Goal: Information Seeking & Learning: Learn about a topic

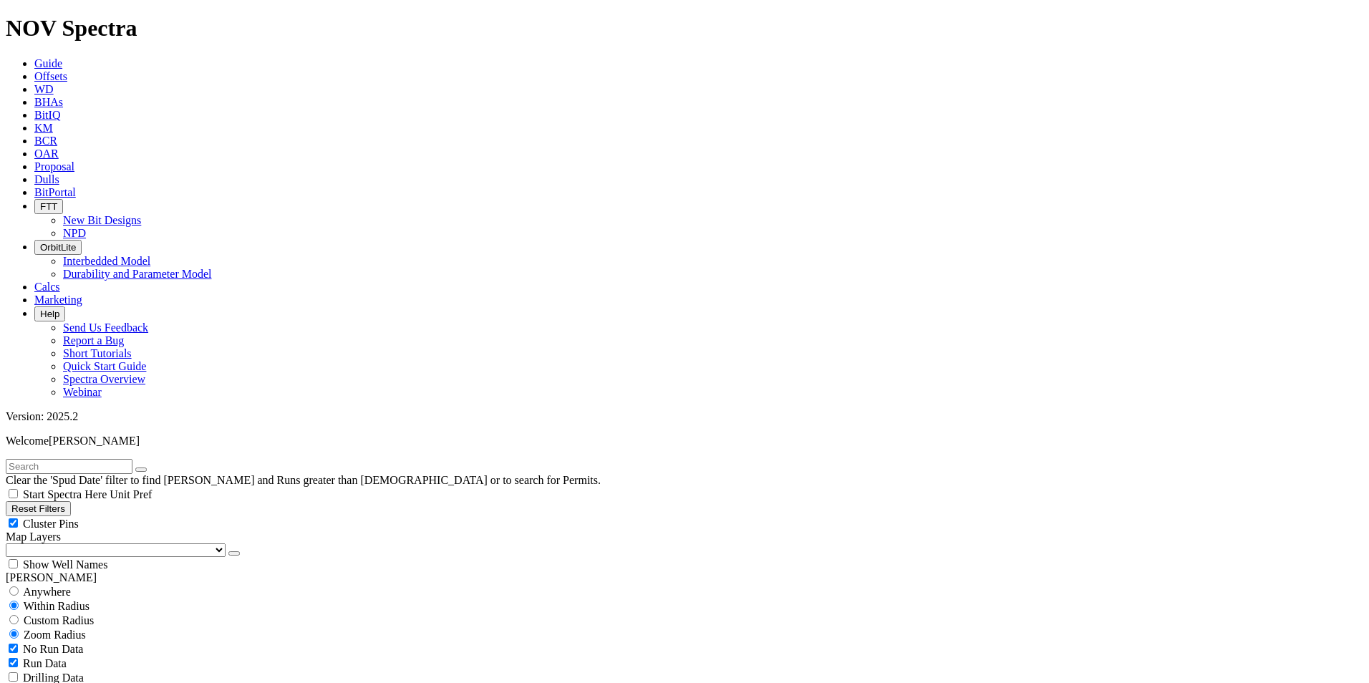
drag, startPoint x: 0, startPoint y: 0, endPoint x: 86, endPoint y: 66, distance: 108.3
click at [86, 459] on input "text" at bounding box center [69, 466] width 127 height 15
type input "n"
click at [63, 459] on input "NNM" at bounding box center [69, 466] width 127 height 15
type input "NNM-308"
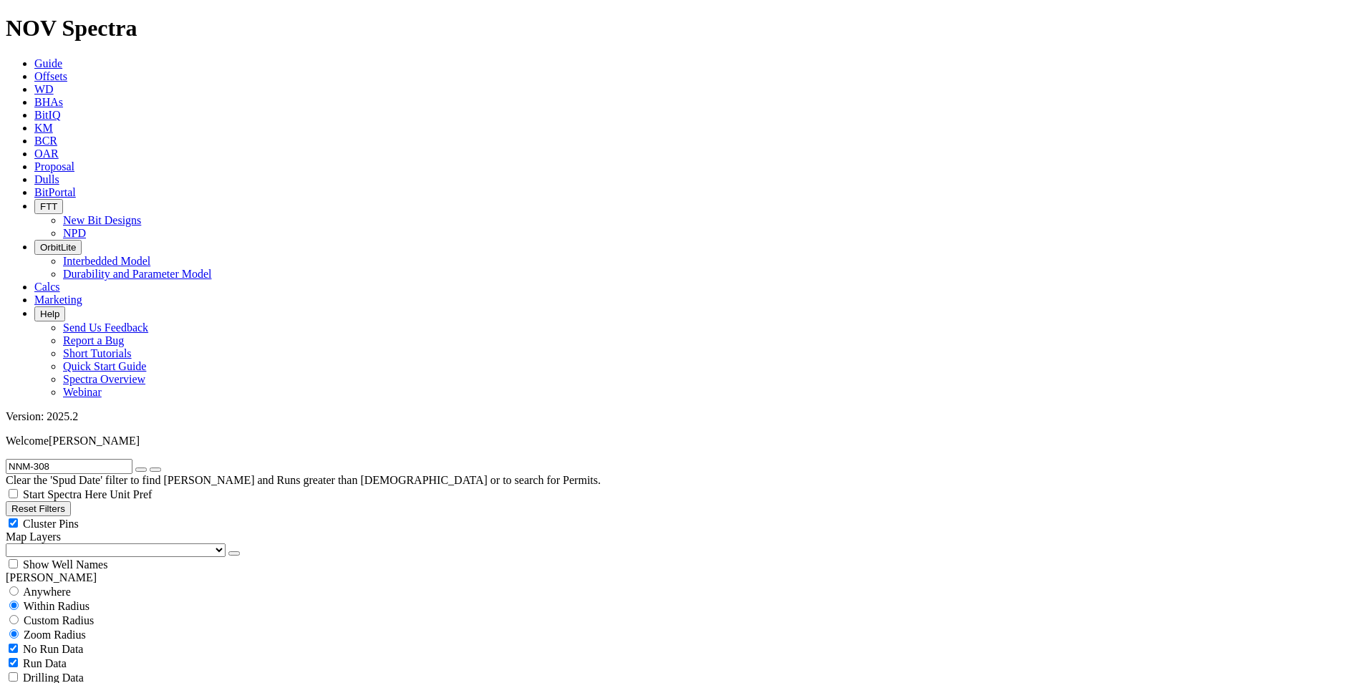
click at [69, 586] on span "Anywhere" at bounding box center [47, 592] width 48 height 12
radio input "true"
radio input "false"
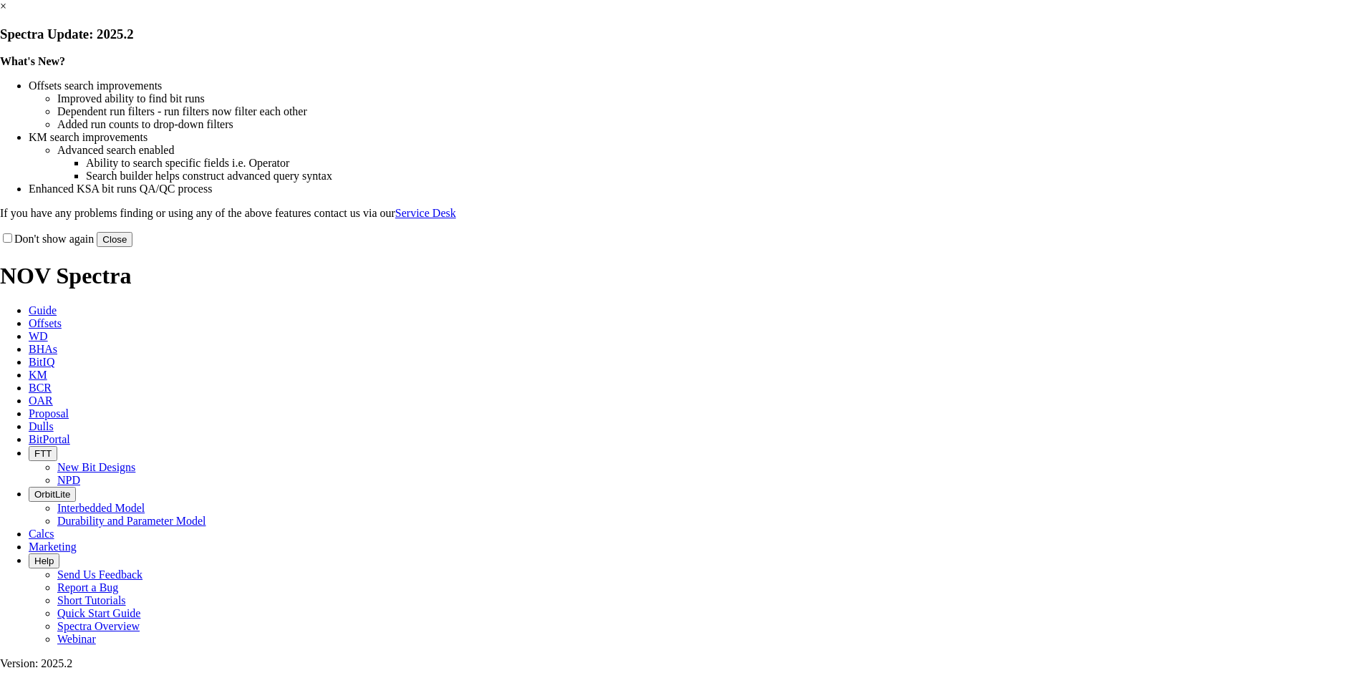
click at [132, 247] on button "Close" at bounding box center [115, 239] width 36 height 15
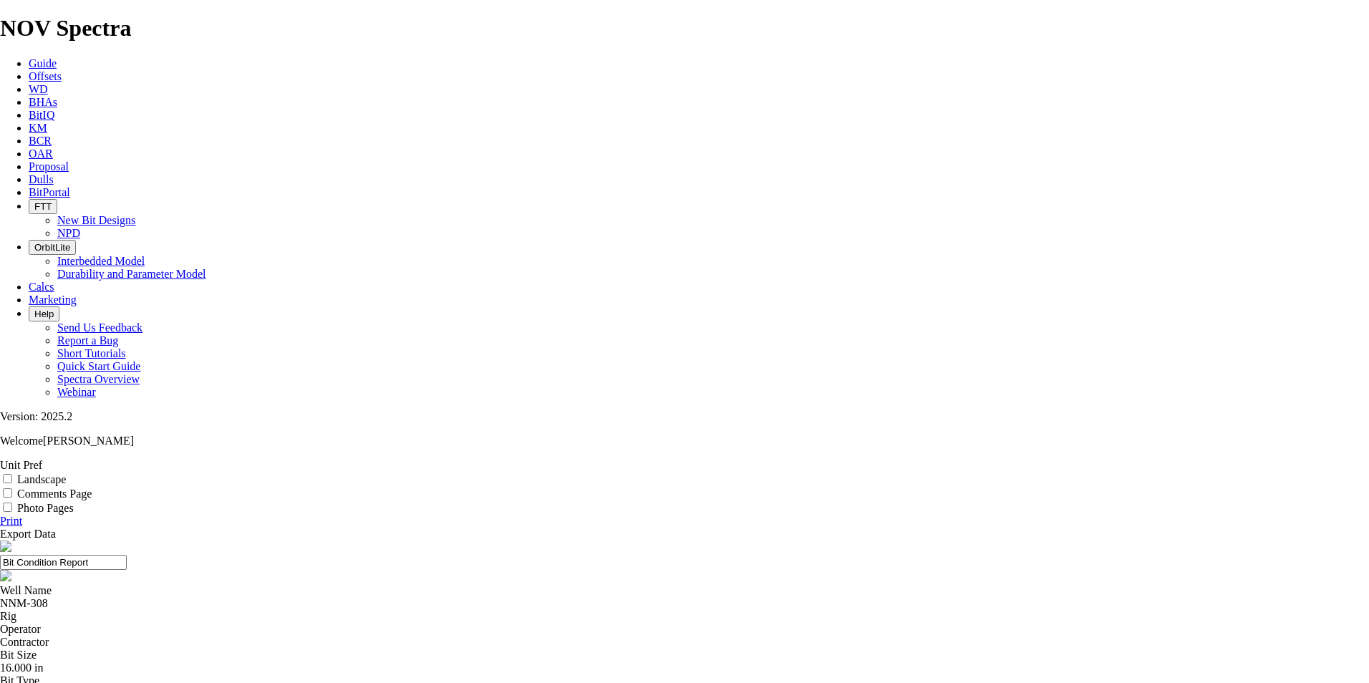
click at [42, 459] on link "Unit Pref" at bounding box center [21, 465] width 42 height 12
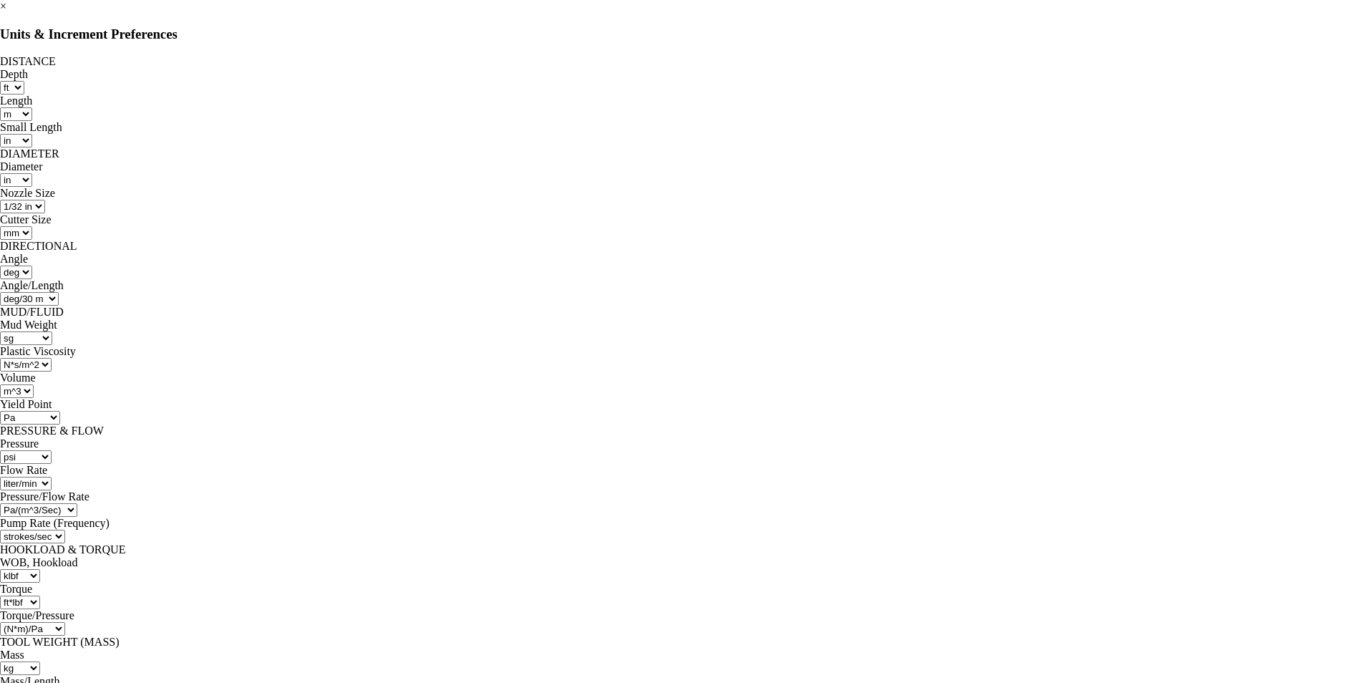
click at [24, 88] on select "ft m" at bounding box center [12, 88] width 24 height 14
select select "object:366"
click at [24, 82] on select "ft m" at bounding box center [12, 88] width 24 height 14
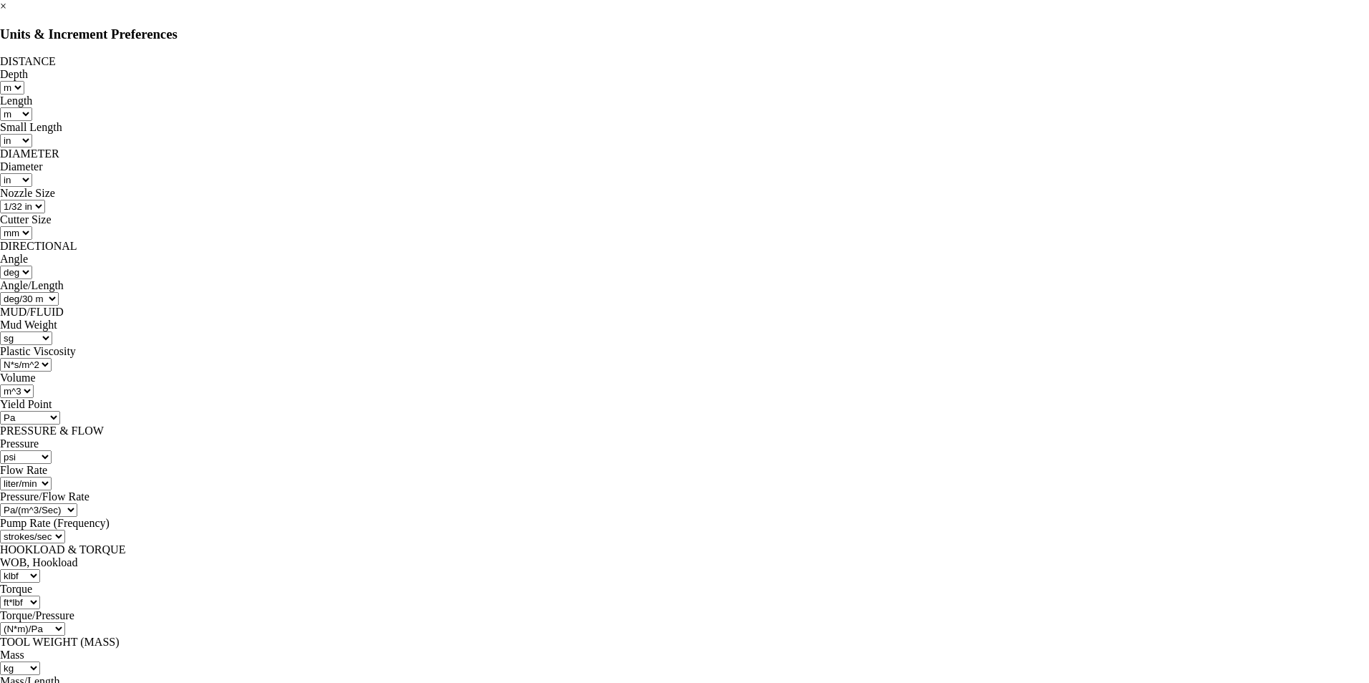
select select "object:619"
click at [40, 596] on select "N*m ft*lbf ft*klbf kN*m" at bounding box center [20, 603] width 40 height 14
select select "object:501"
click at [40, 596] on select "N*m ft*lbf ft*klbf kN*m" at bounding box center [20, 603] width 40 height 14
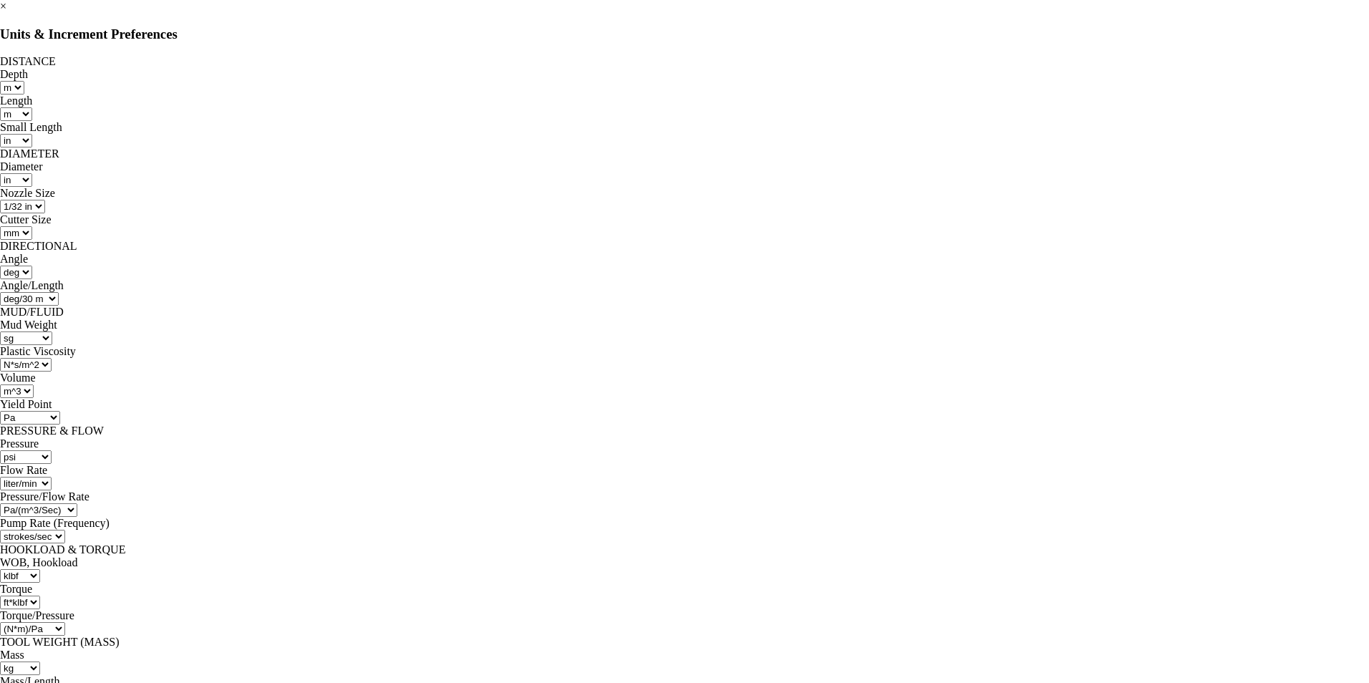
click at [40, 569] on select "lbf kN klbf daN kdaN kgf tonne N" at bounding box center [20, 576] width 40 height 14
click at [52, 477] on select "liter/min gal/min m^3/min bbl/min bbl/hr m^3/sec" at bounding box center [26, 484] width 52 height 14
click at [40, 569] on select "lbf kN klbf daN kdaN kgf tonne N" at bounding box center [20, 576] width 40 height 14
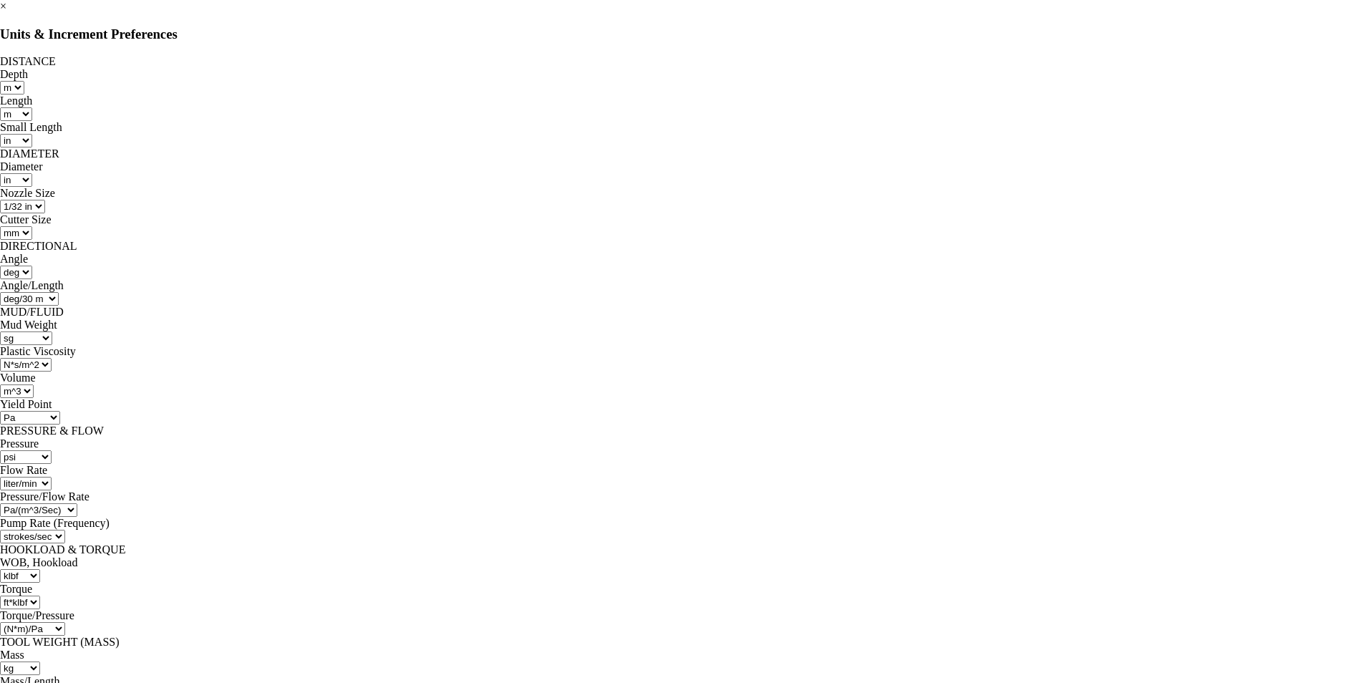
click at [40, 569] on select "lbf kN klbf daN kdaN kgf tonne N" at bounding box center [20, 576] width 40 height 14
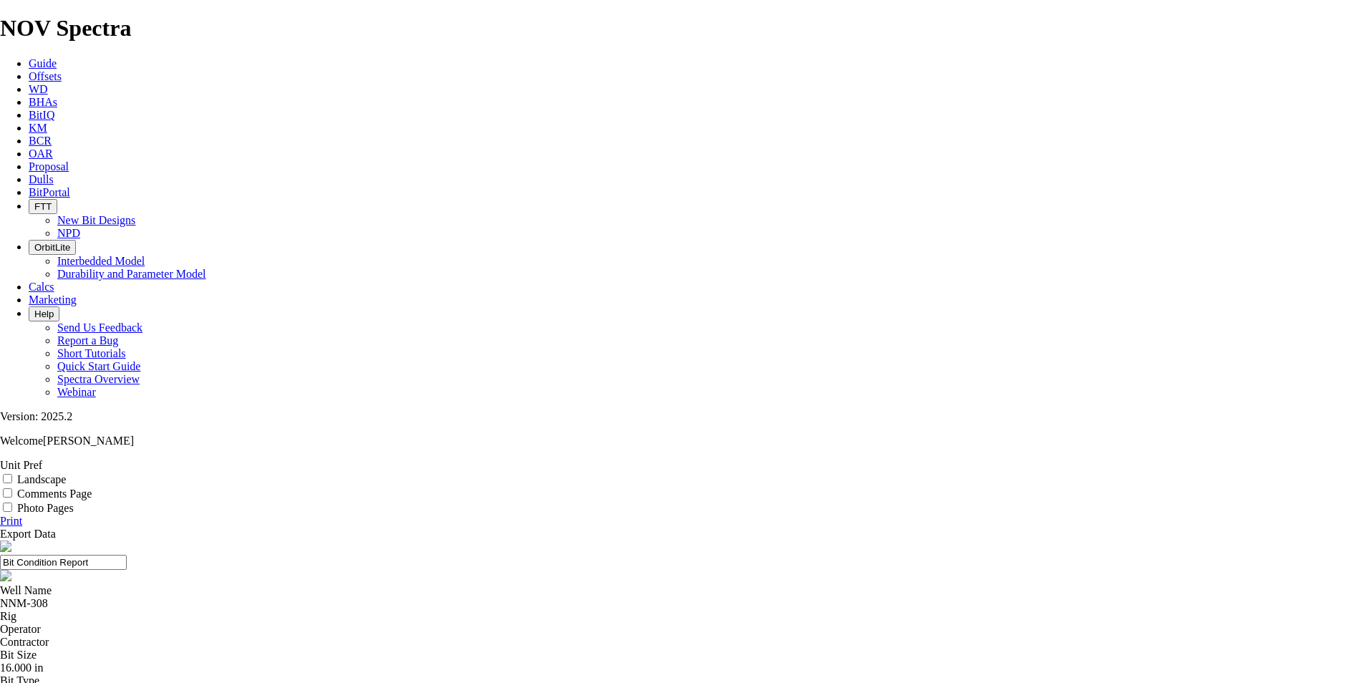
click at [12, 503] on input "Photo Pages" at bounding box center [7, 507] width 9 height 9
checkbox input "true"
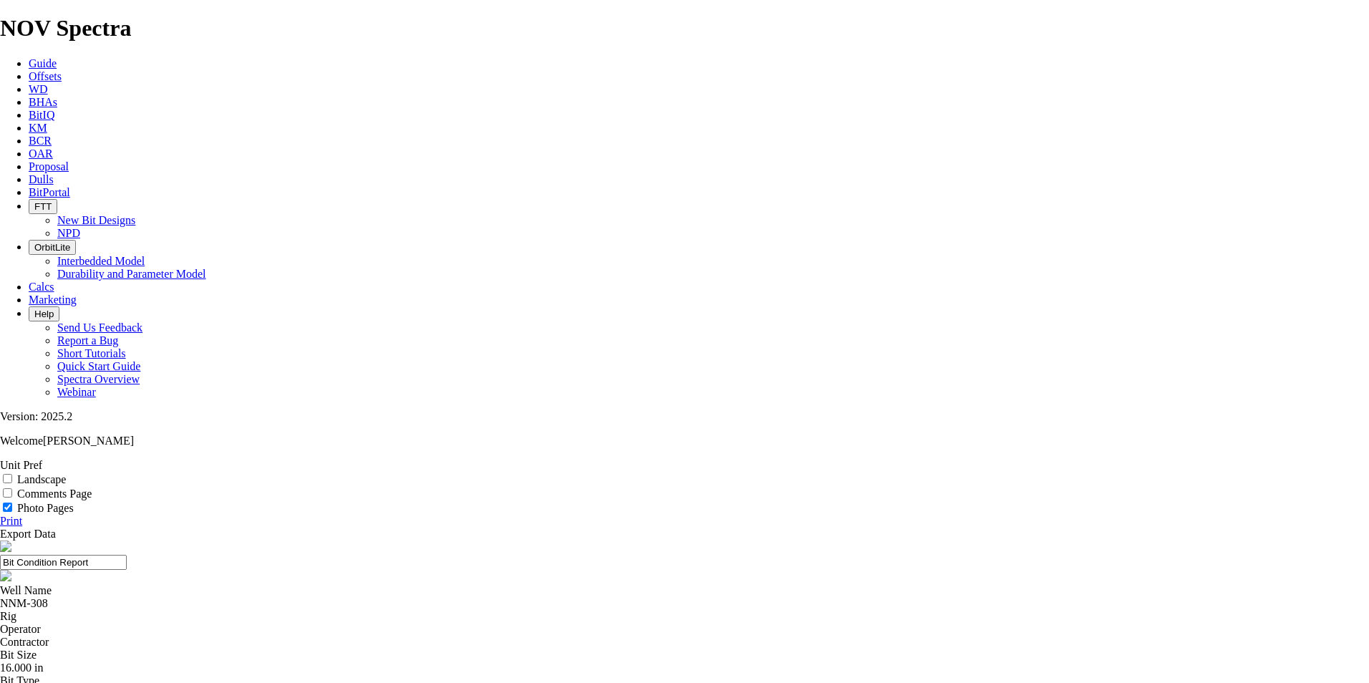
select select "number:1"
select select "number:3"
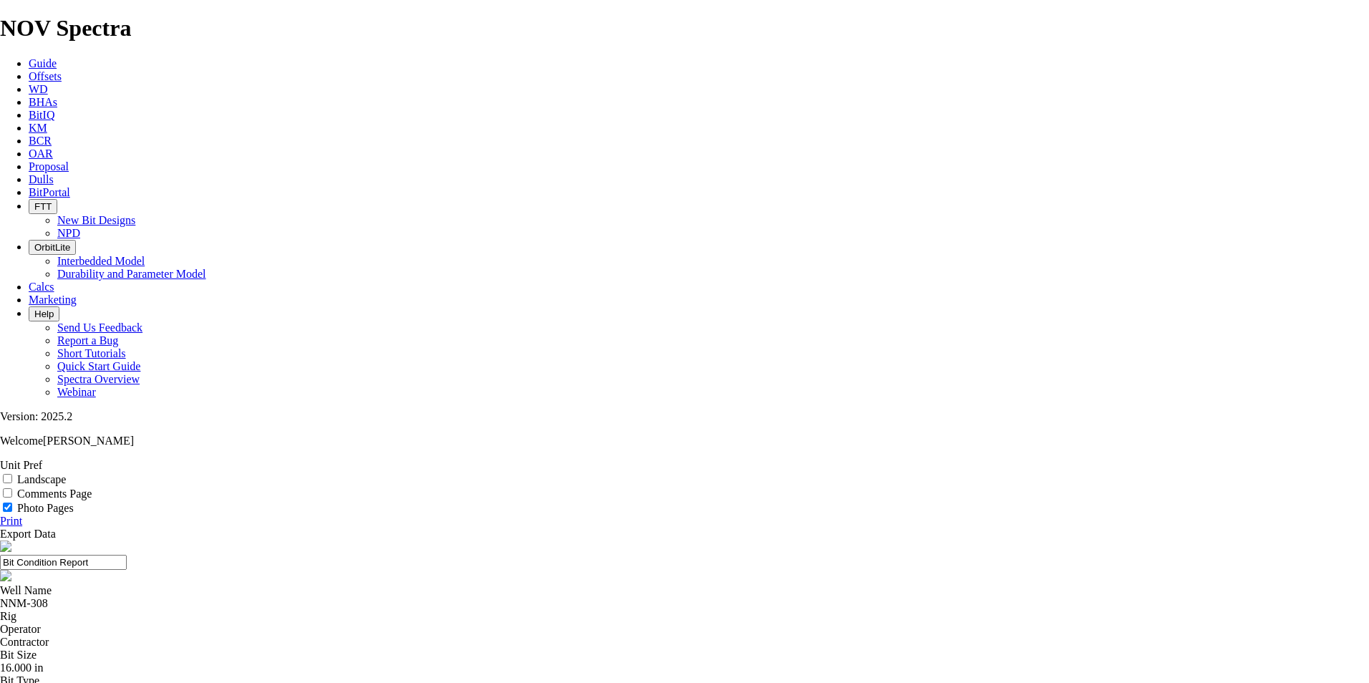
select select "number:3"
select select "string:BT"
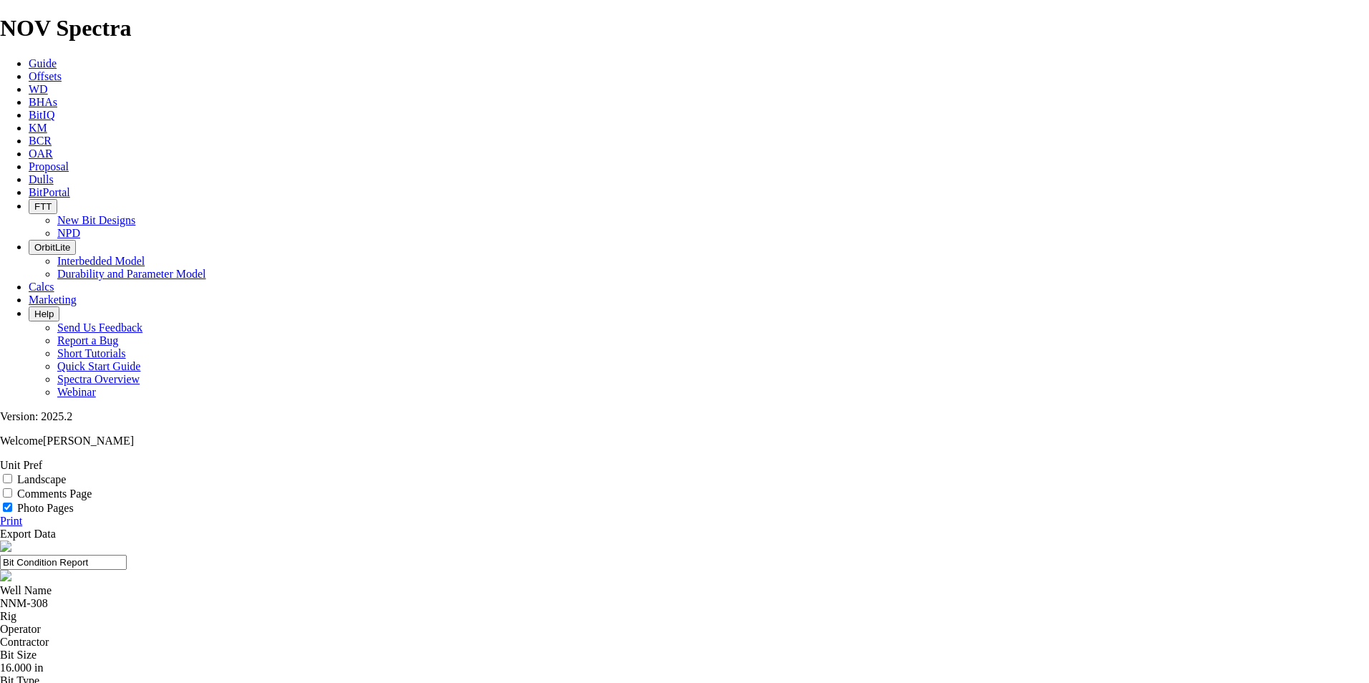
select select "string:BT"
select select "string:S"
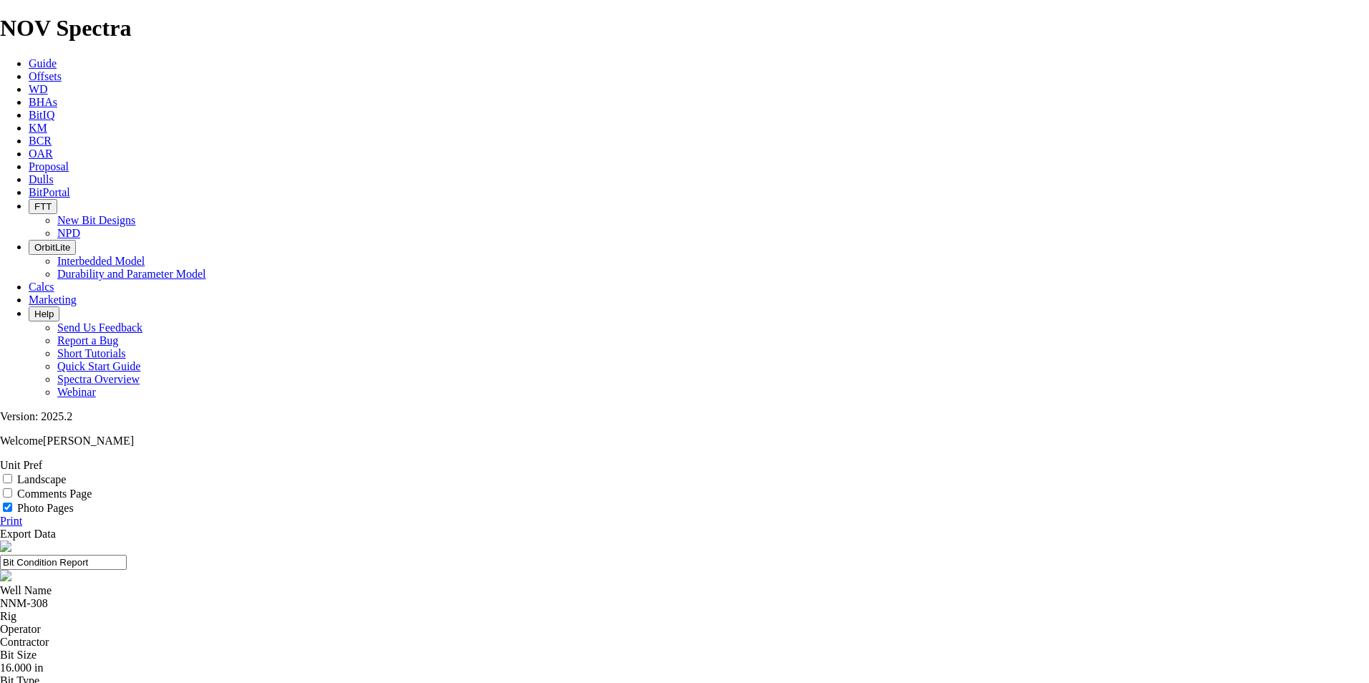
select select "string:X"
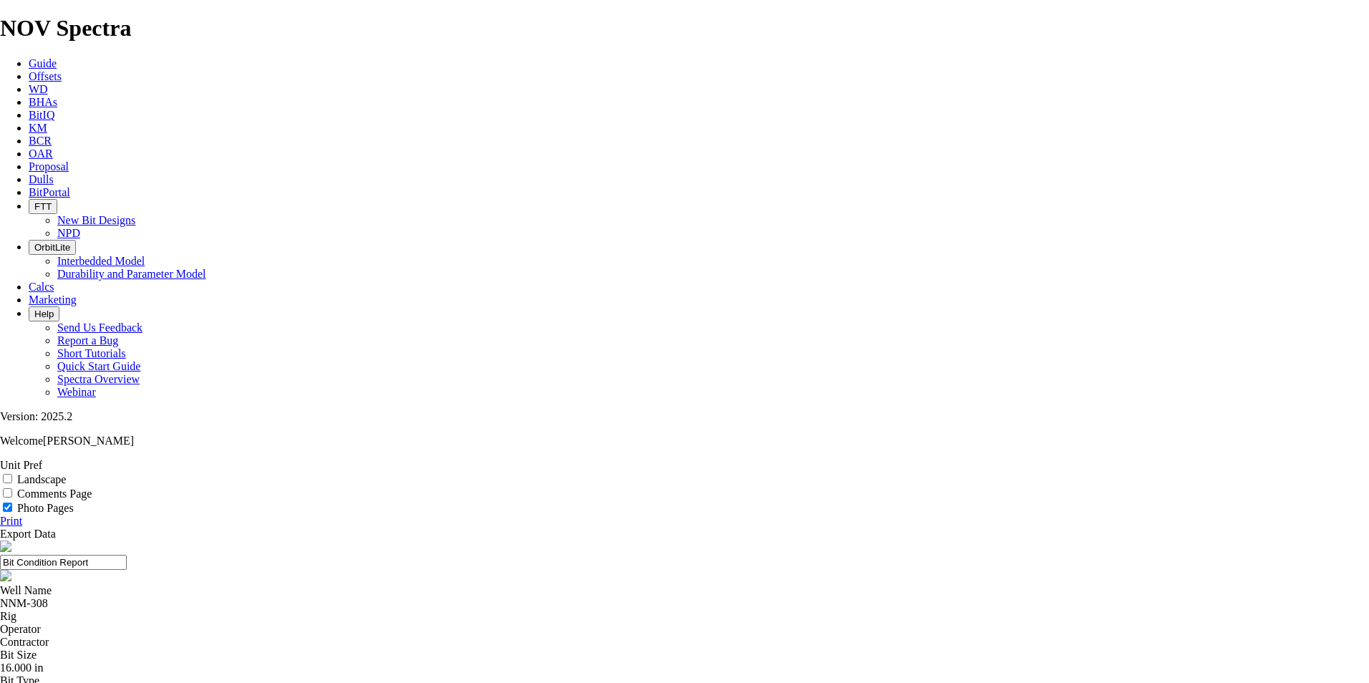
select select "string:I"
select select "string:WT"
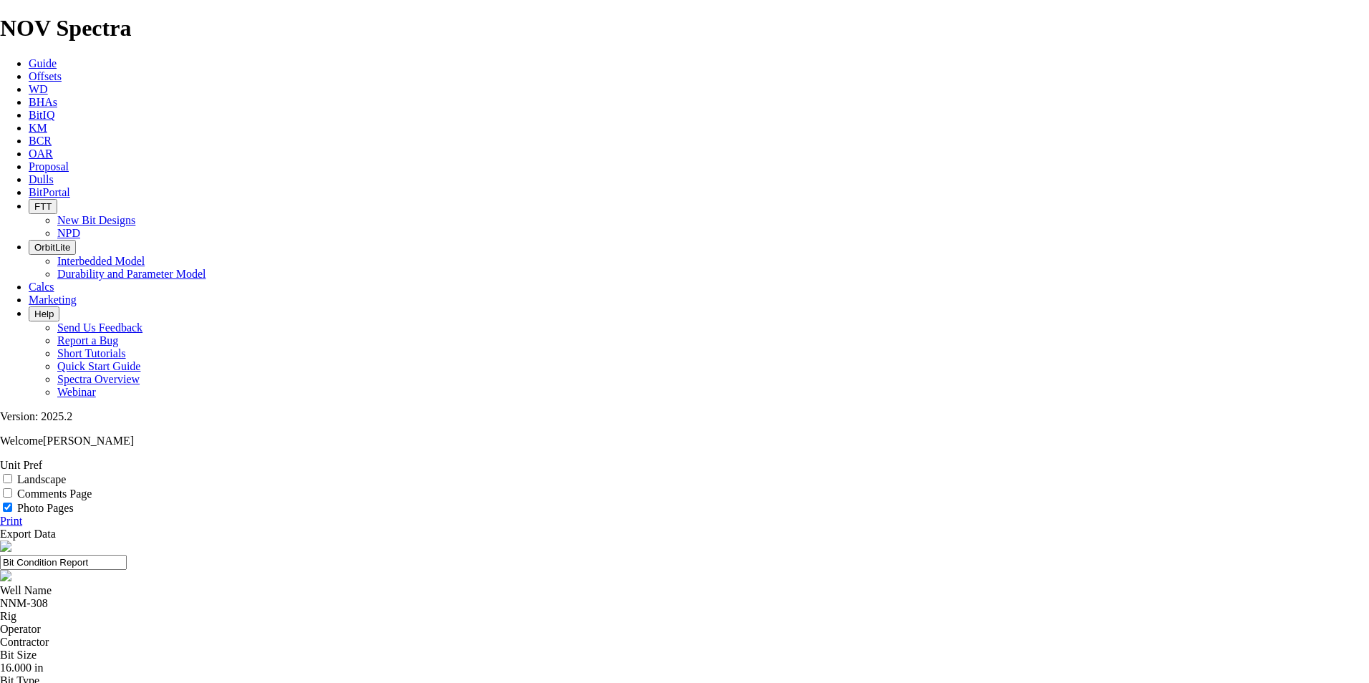
select select "string:WT"
select select "string:TD"
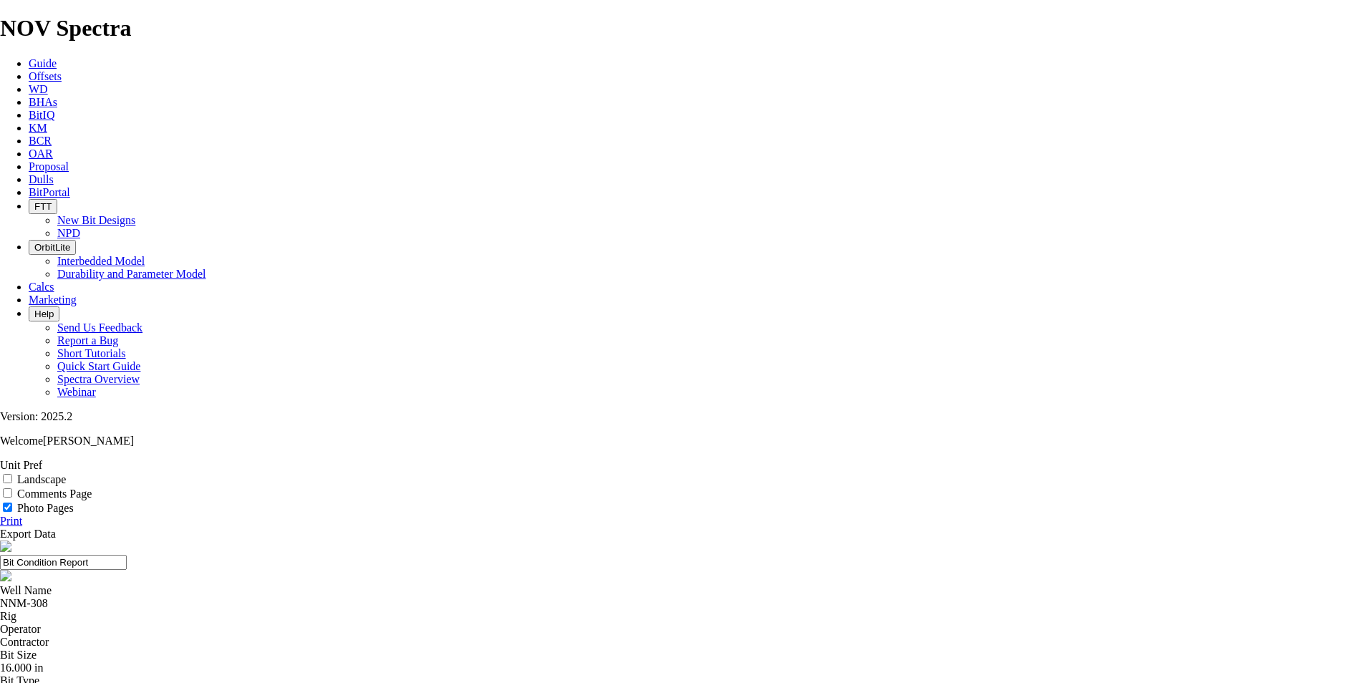
select select "string:TD"
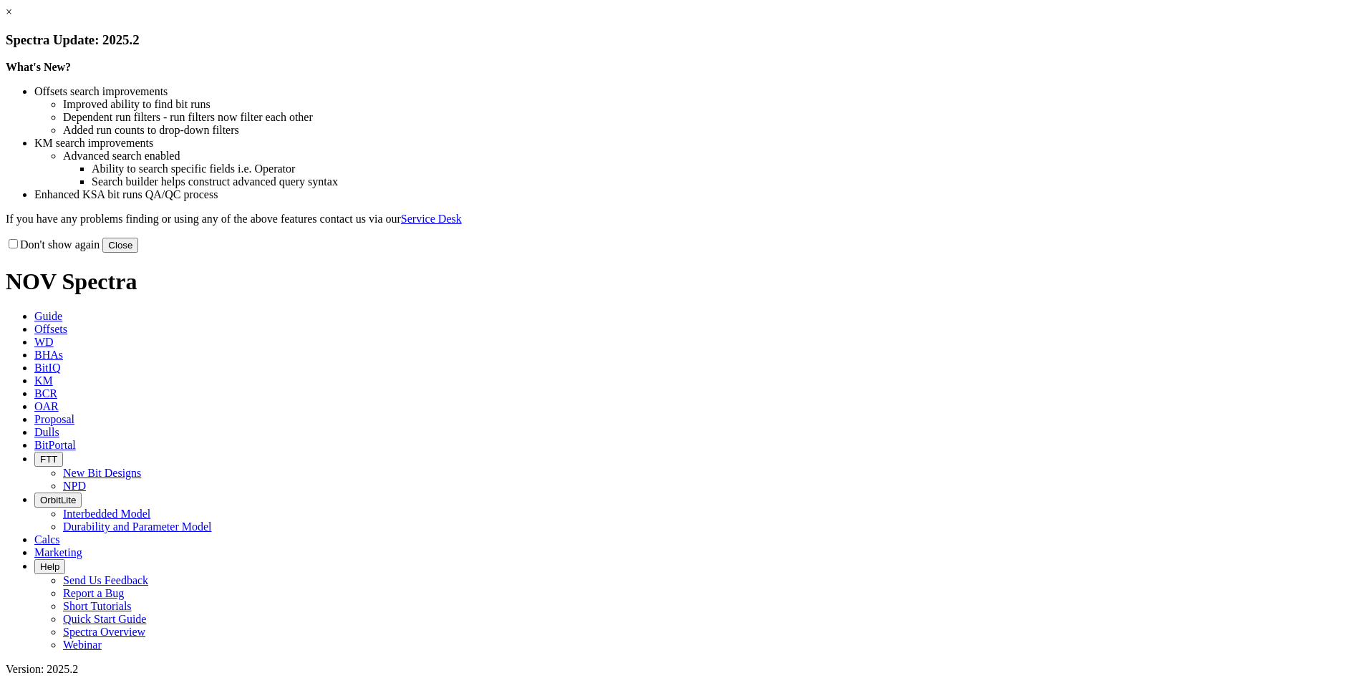
click at [138, 253] on button "Close" at bounding box center [120, 245] width 36 height 15
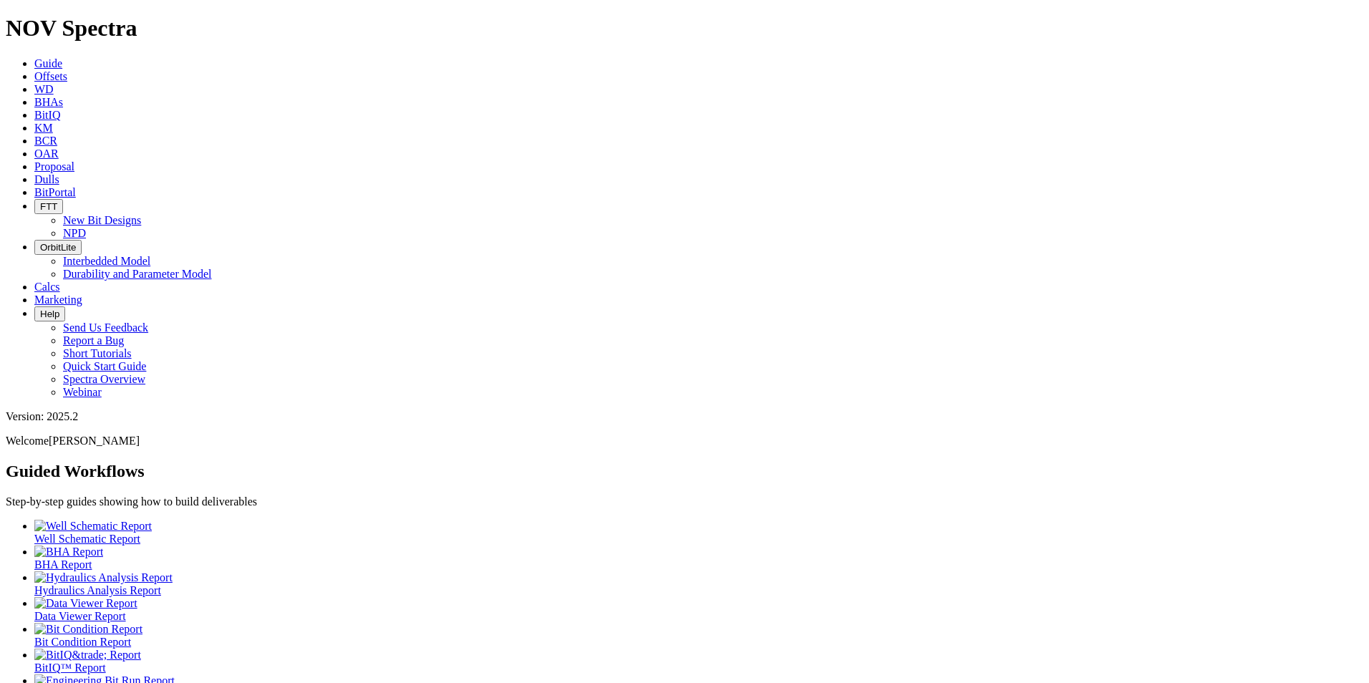
click at [59, 173] on span "Dulls" at bounding box center [46, 179] width 25 height 12
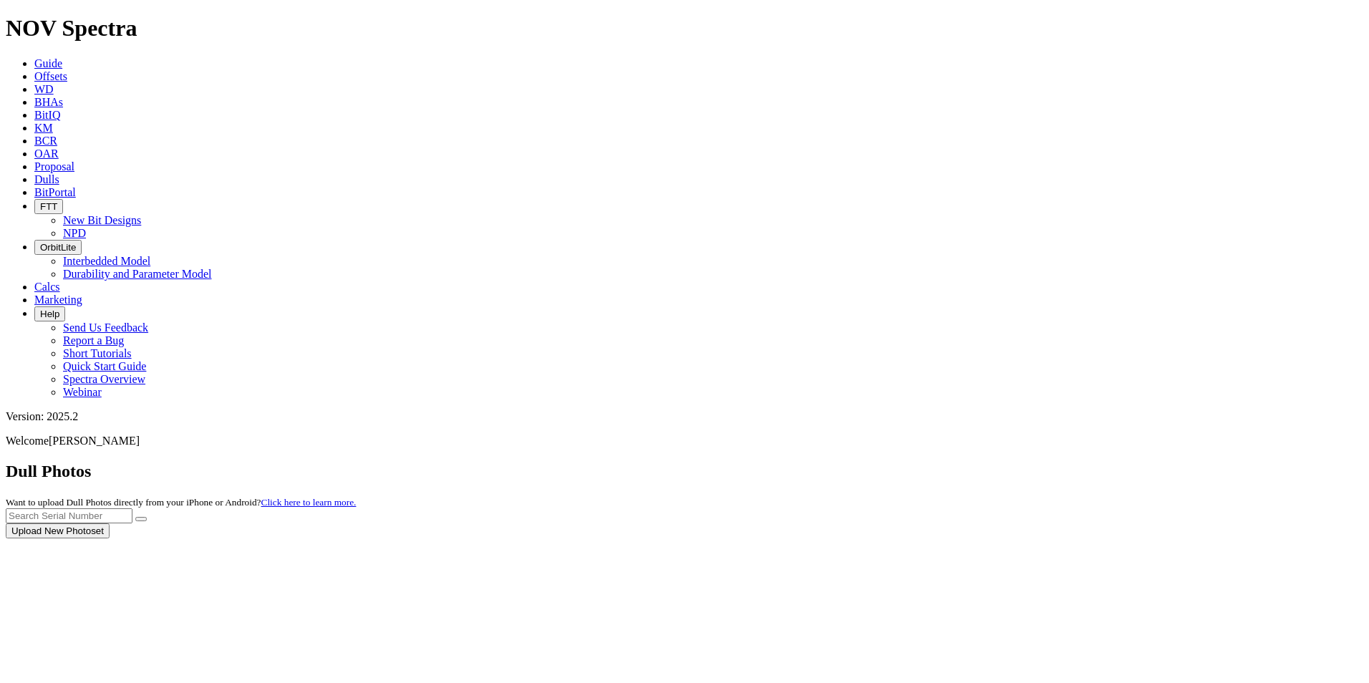
click at [1110, 538] on div at bounding box center [685, 538] width 1358 height 0
click at [1089, 538] on div at bounding box center [685, 538] width 1358 height 0
click at [1079, 538] on div at bounding box center [685, 538] width 1358 height 0
click at [132, 508] on input "text" at bounding box center [69, 515] width 127 height 15
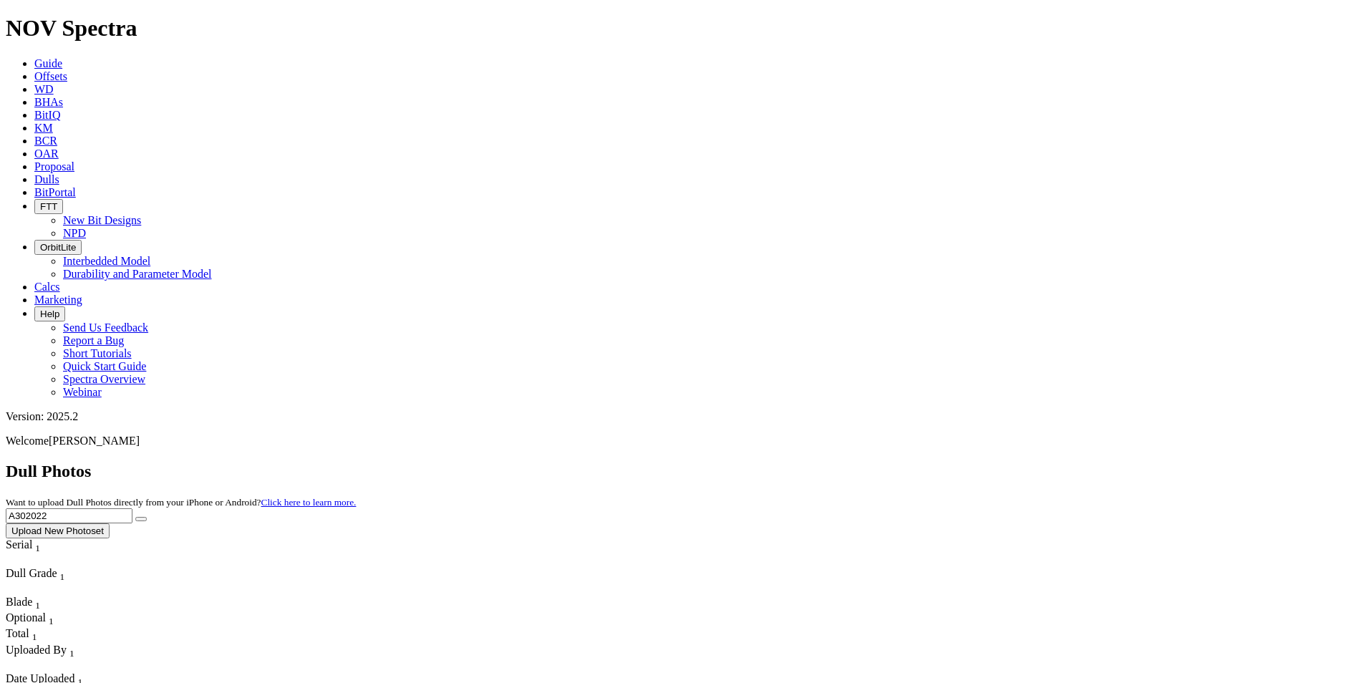
type input "A302022"
click at [141, 519] on icon "submit" at bounding box center [141, 519] width 0 height 0
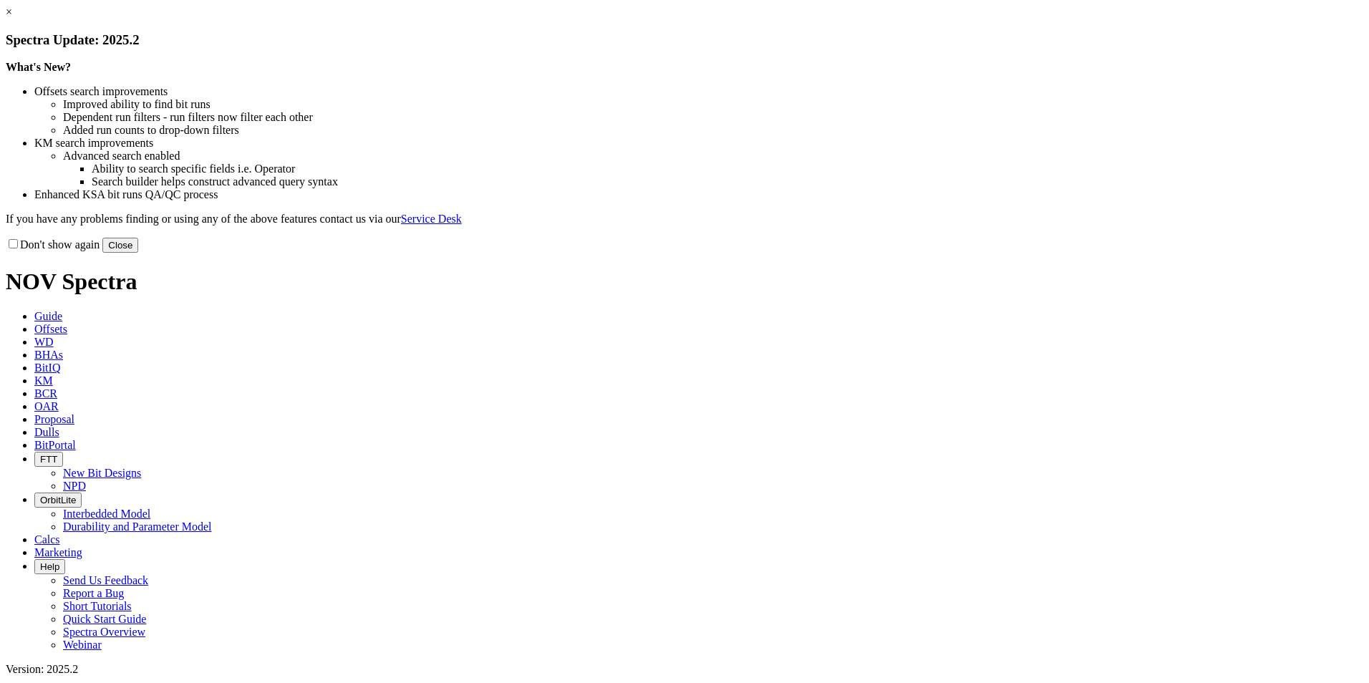
click at [138, 253] on button "Close" at bounding box center [120, 245] width 36 height 15
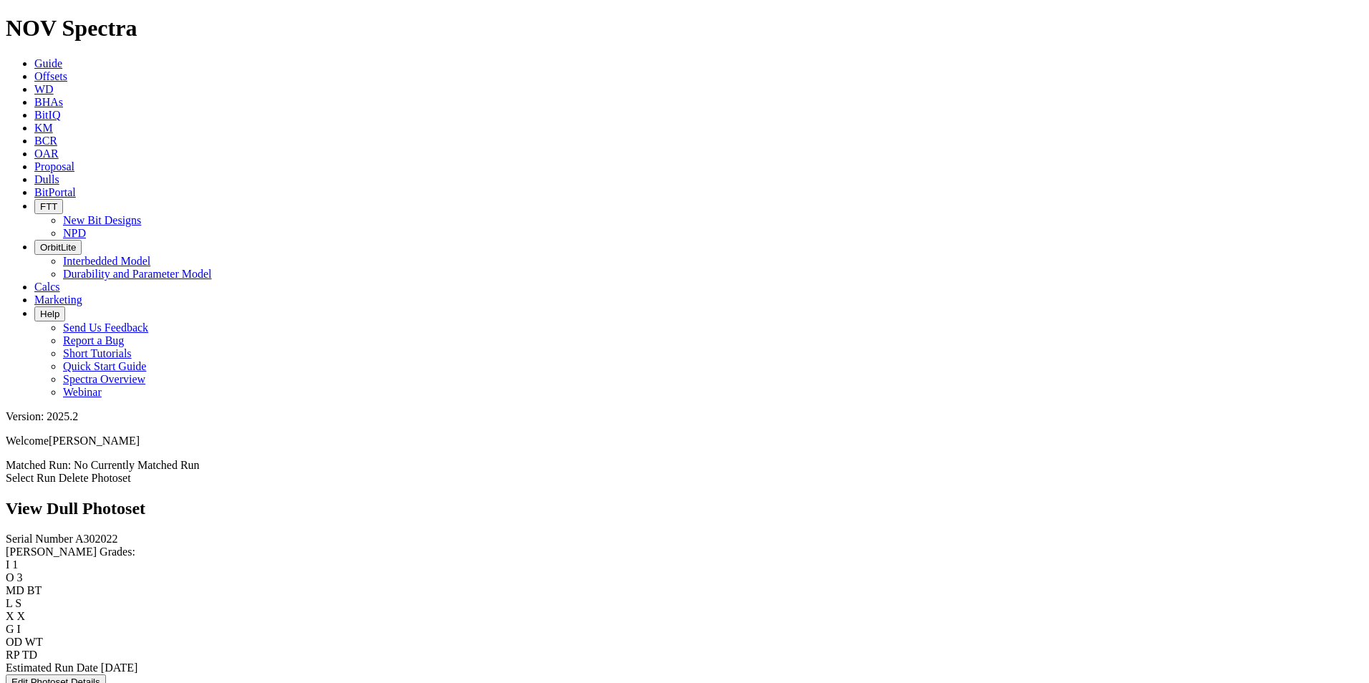
click at [56, 472] on link "Select Run" at bounding box center [31, 478] width 50 height 12
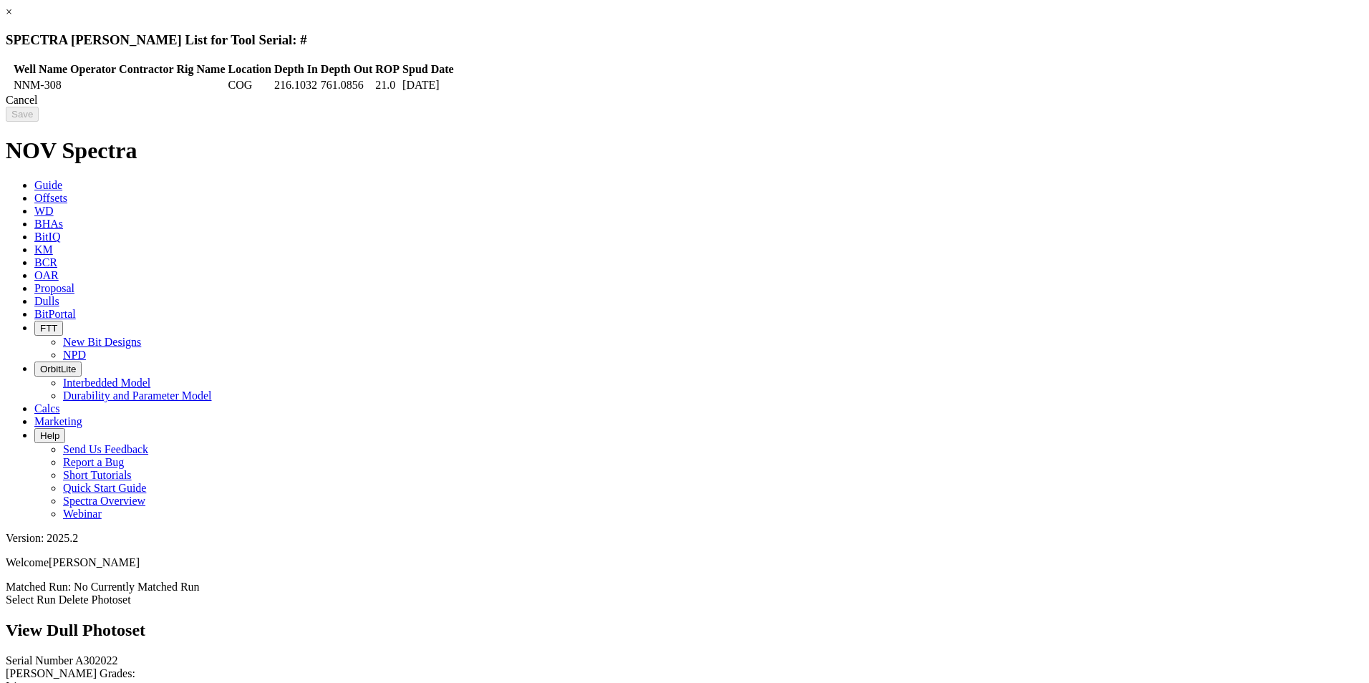
click at [8, 85] on icon at bounding box center [8, 85] width 0 height 0
click at [1088, 107] on div "Cancel" at bounding box center [685, 100] width 1358 height 13
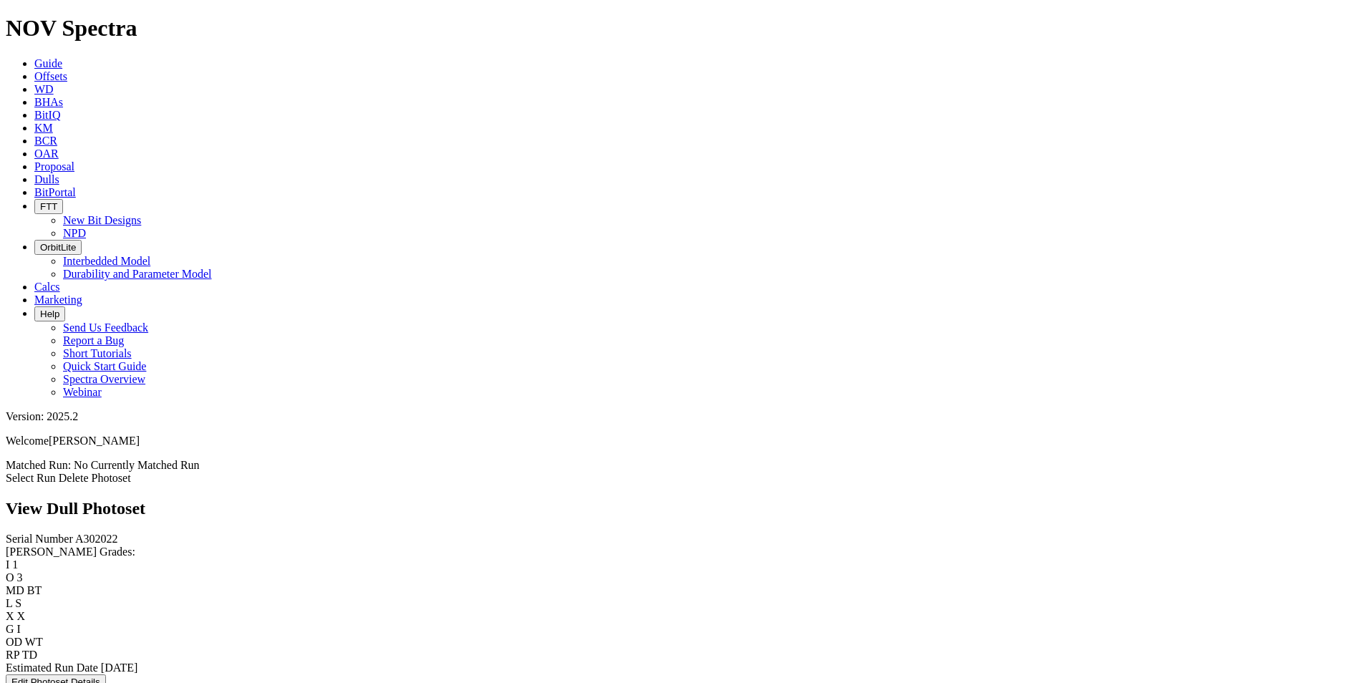
click at [56, 472] on link "Select Run" at bounding box center [31, 478] width 50 height 12
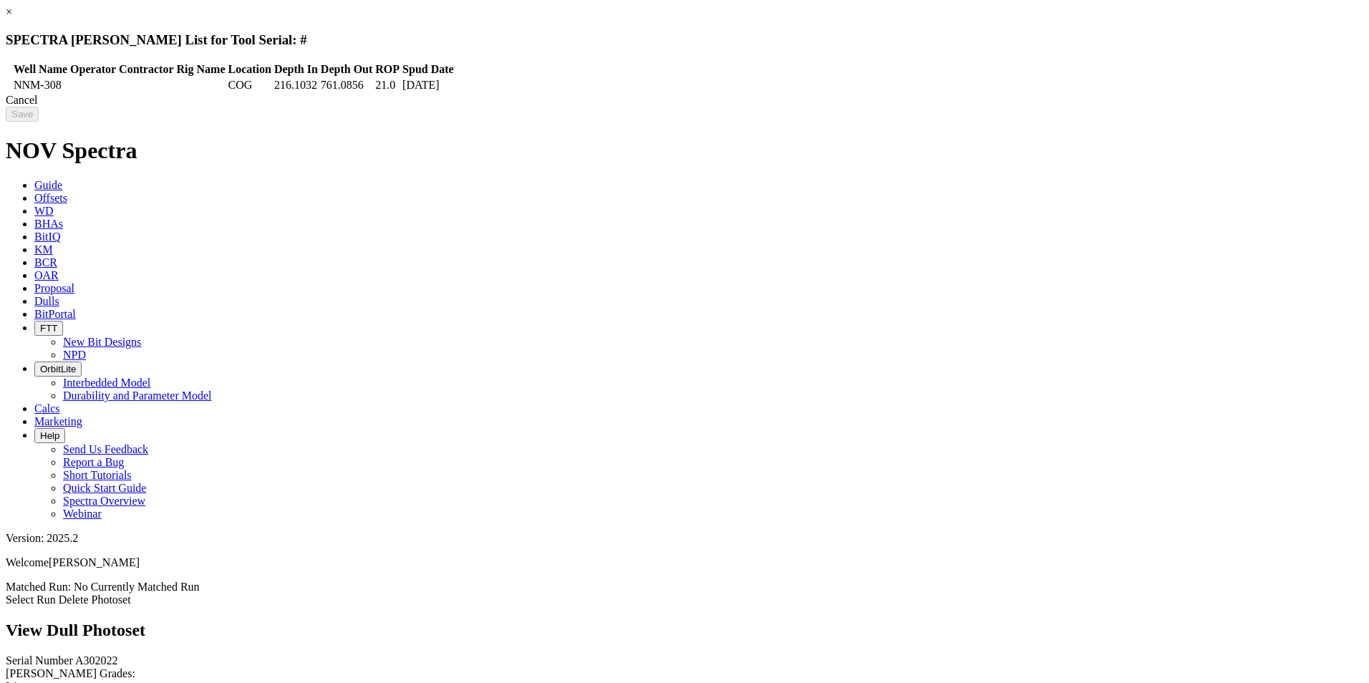
click at [8, 85] on icon at bounding box center [8, 85] width 0 height 0
click at [39, 113] on input "Save" at bounding box center [22, 114] width 33 height 15
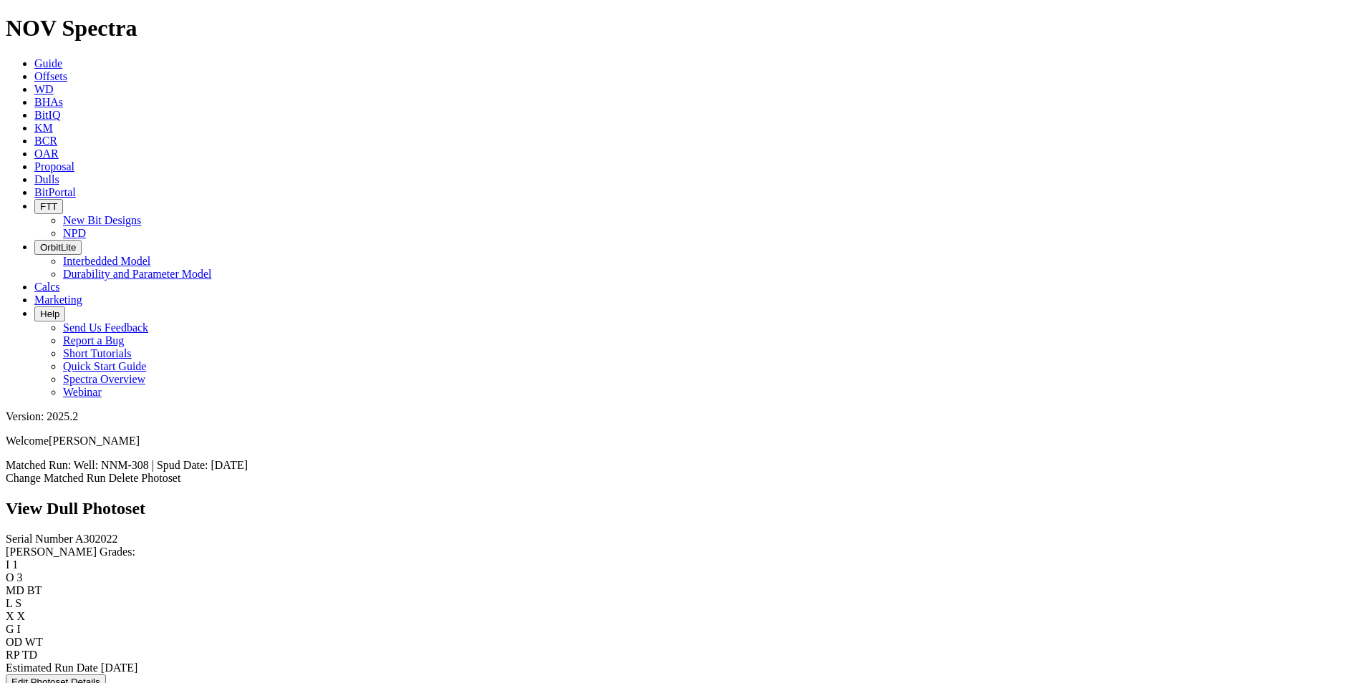
click at [34, 70] on icon at bounding box center [34, 76] width 0 height 12
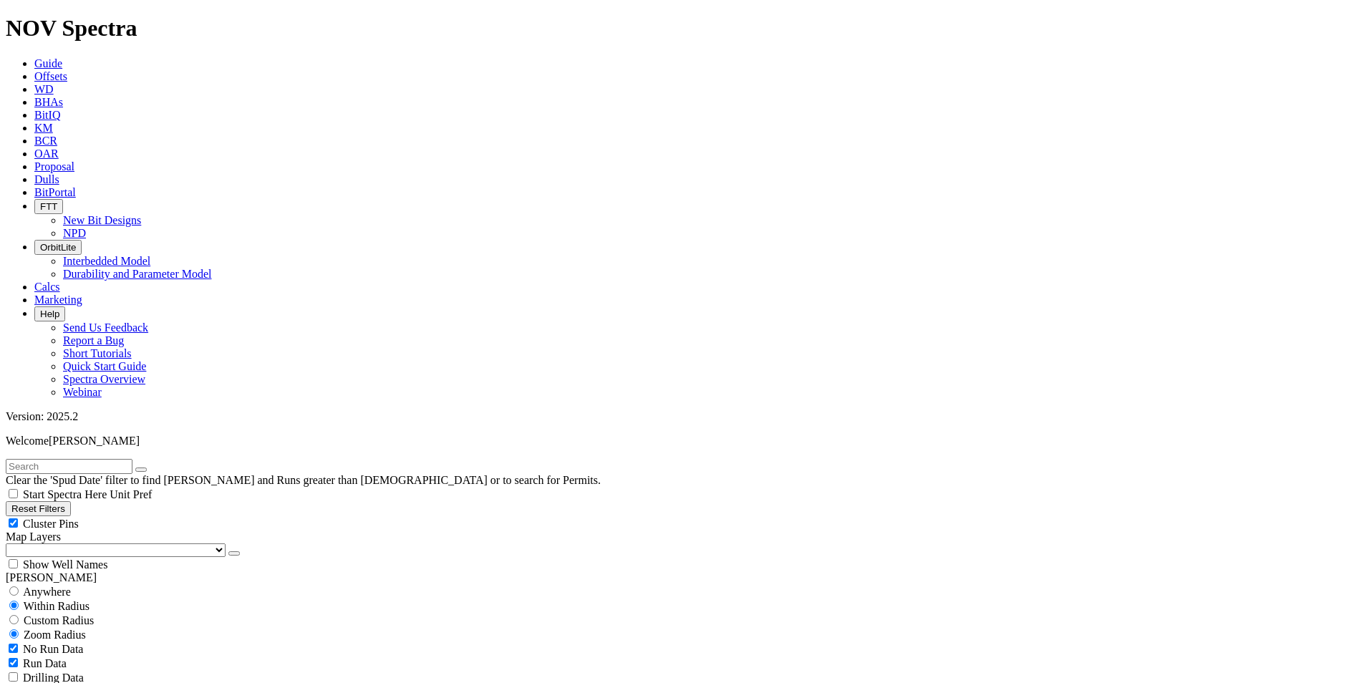
click at [107, 459] on input "text" at bounding box center [69, 466] width 127 height 15
click at [80, 459] on input "text" at bounding box center [69, 466] width 127 height 15
type input "A302022"
click at [54, 586] on span "Anywhere" at bounding box center [47, 592] width 48 height 12
radio input "true"
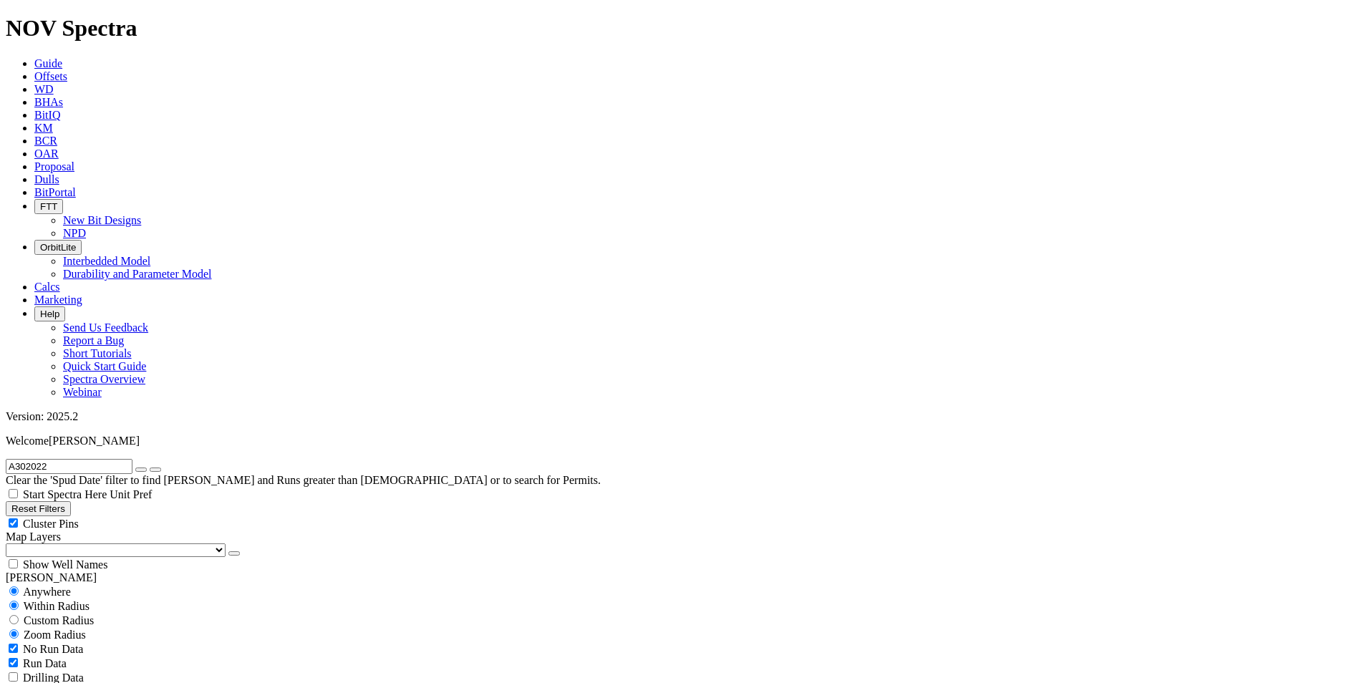
radio input "false"
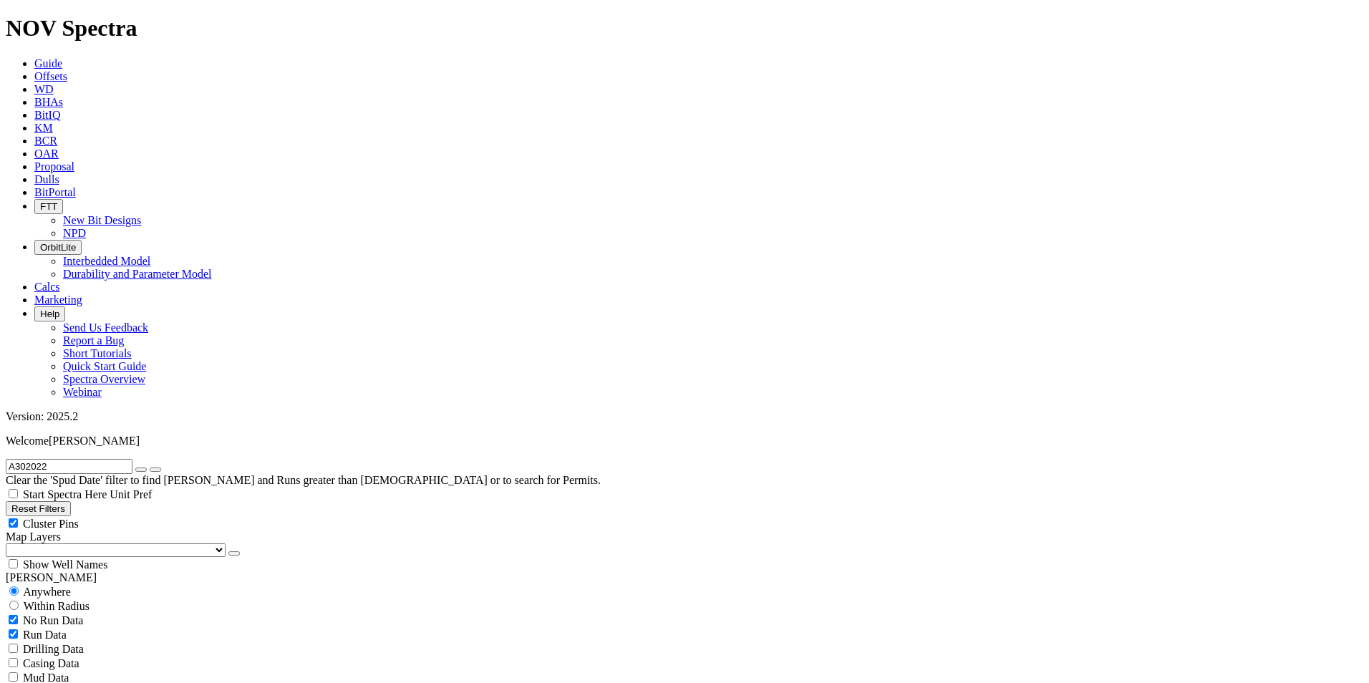
radio input "false"
radio input "true"
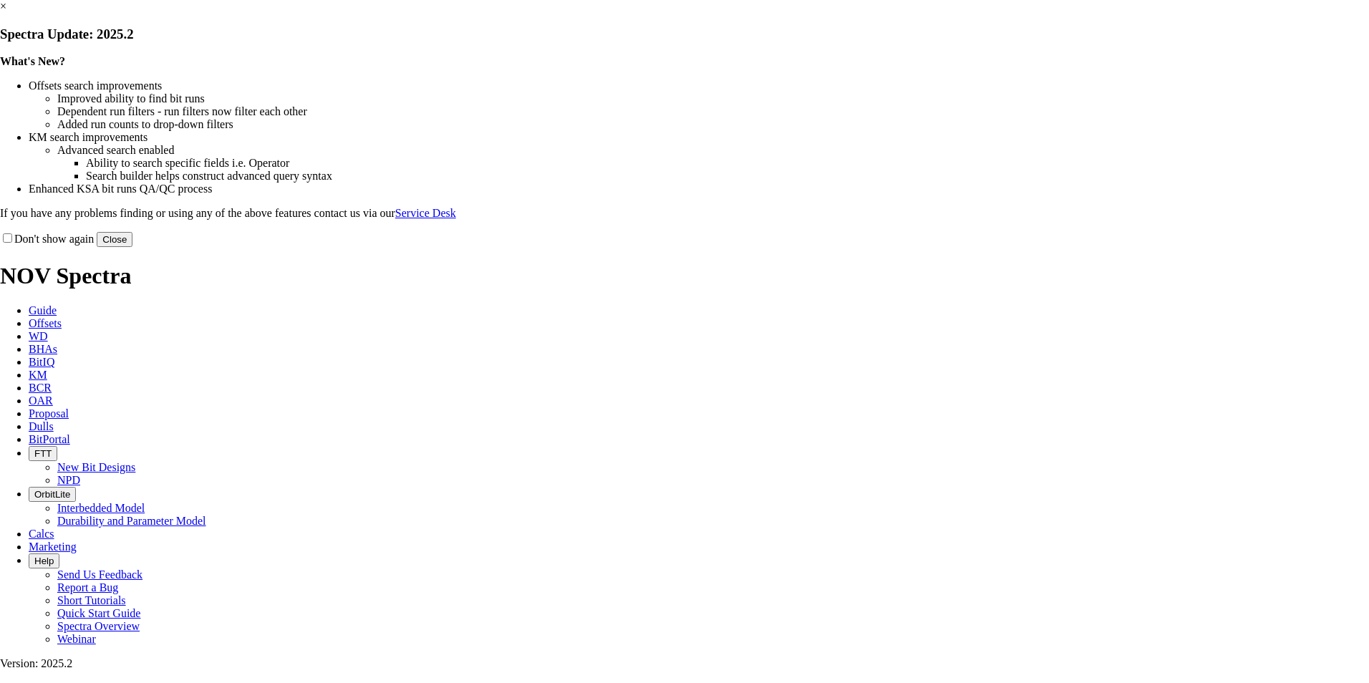
click at [132, 247] on button "Close" at bounding box center [115, 239] width 36 height 15
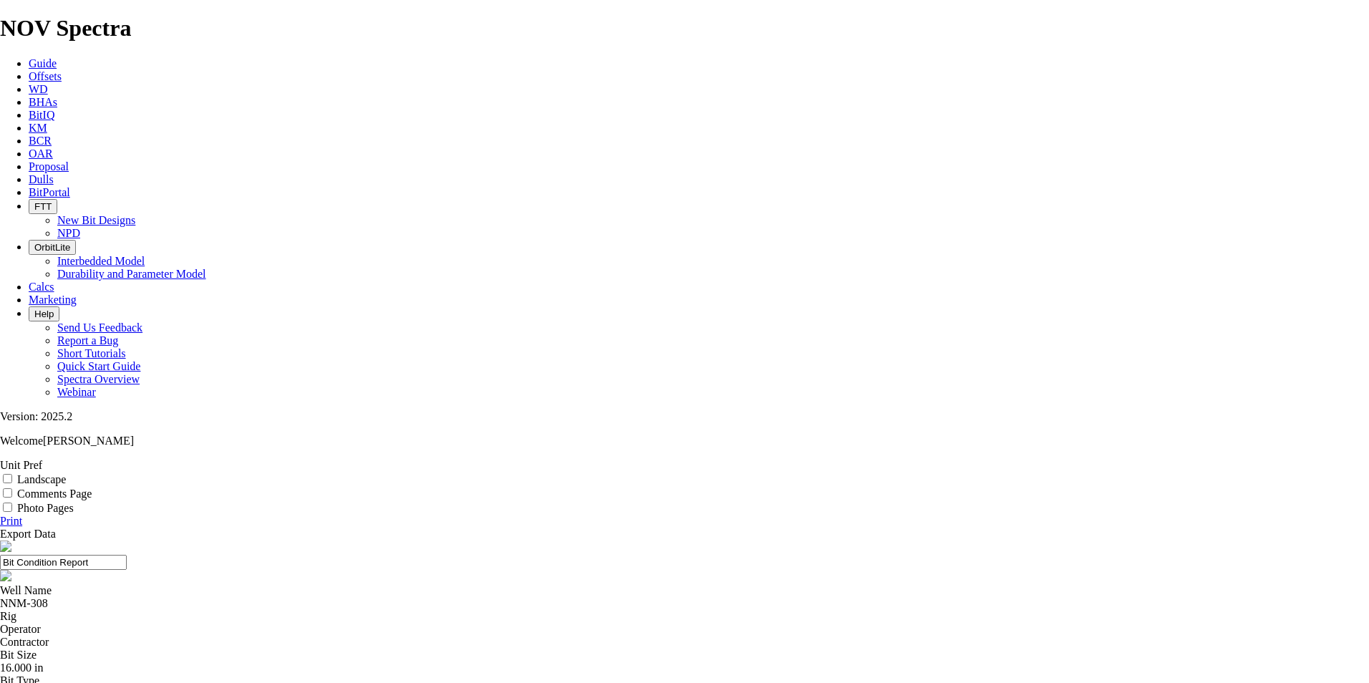
scroll to position [143, 0]
click at [12, 503] on input "Photo Pages" at bounding box center [7, 507] width 9 height 9
checkbox input "true"
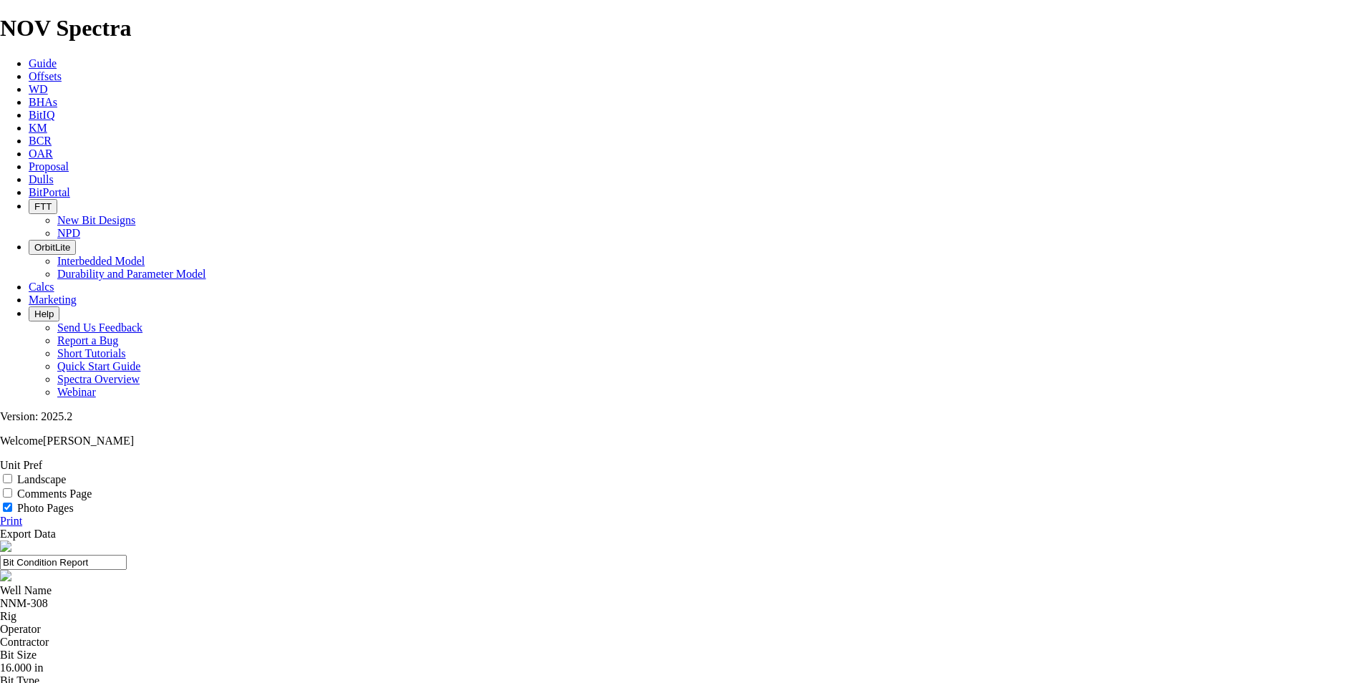
scroll to position [931, 0]
click at [127, 555] on input "Bit Condition Report" at bounding box center [63, 562] width 127 height 15
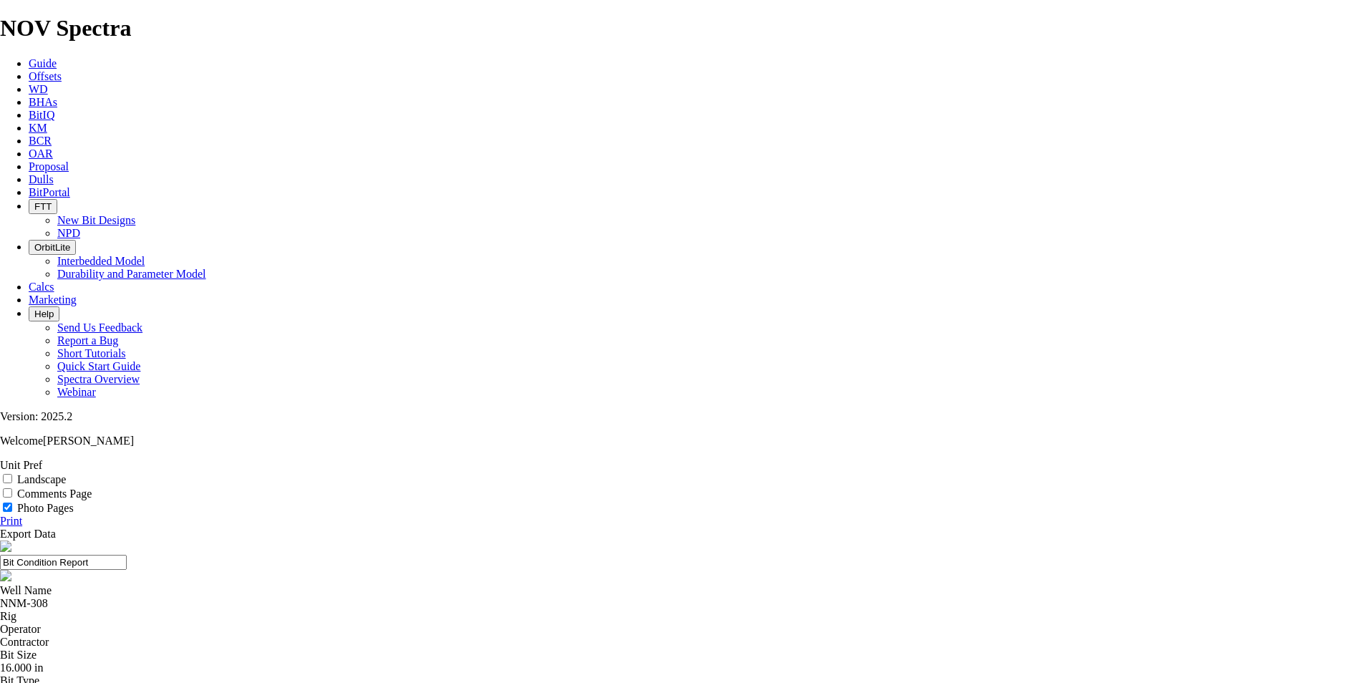
click at [127, 555] on input "Bit Condition Report" at bounding box center [63, 562] width 127 height 15
type input "Bit Condition Report, 16" TKC69"
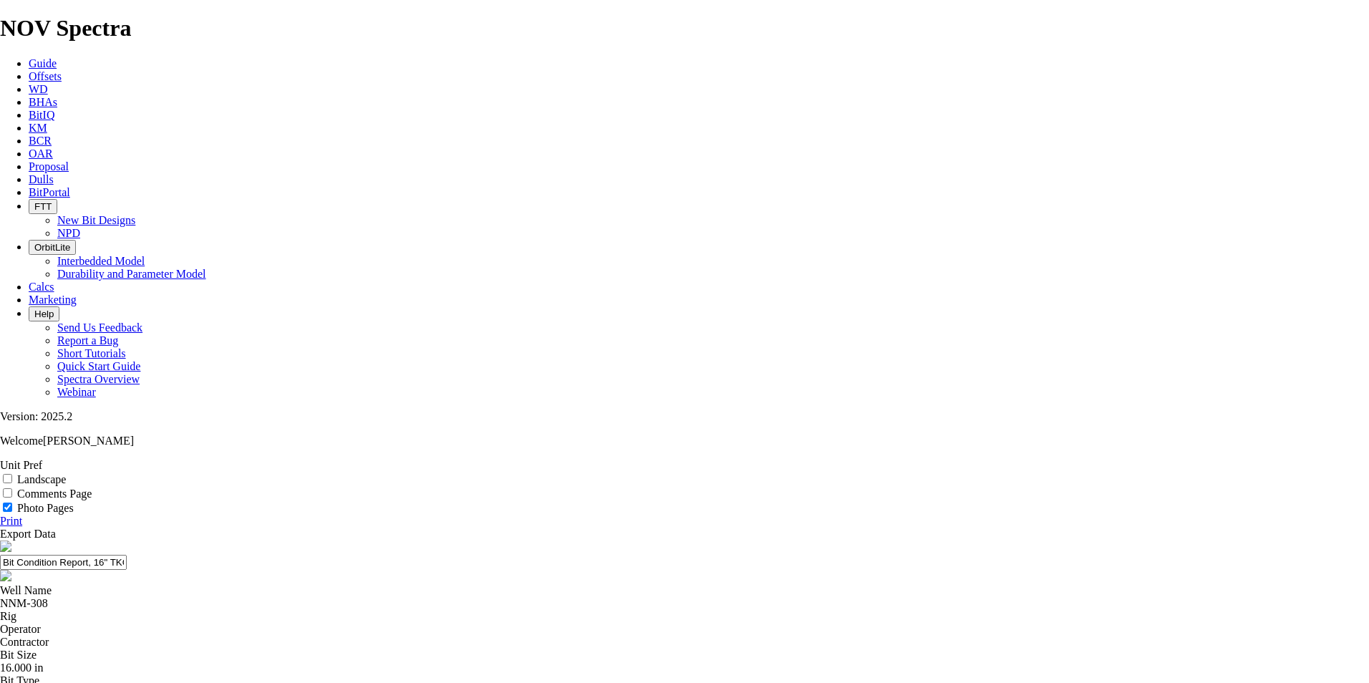
drag, startPoint x: 720, startPoint y: 127, endPoint x: 599, endPoint y: 133, distance: 121.1
drag, startPoint x: 730, startPoint y: 125, endPoint x: 616, endPoint y: 137, distance: 113.8
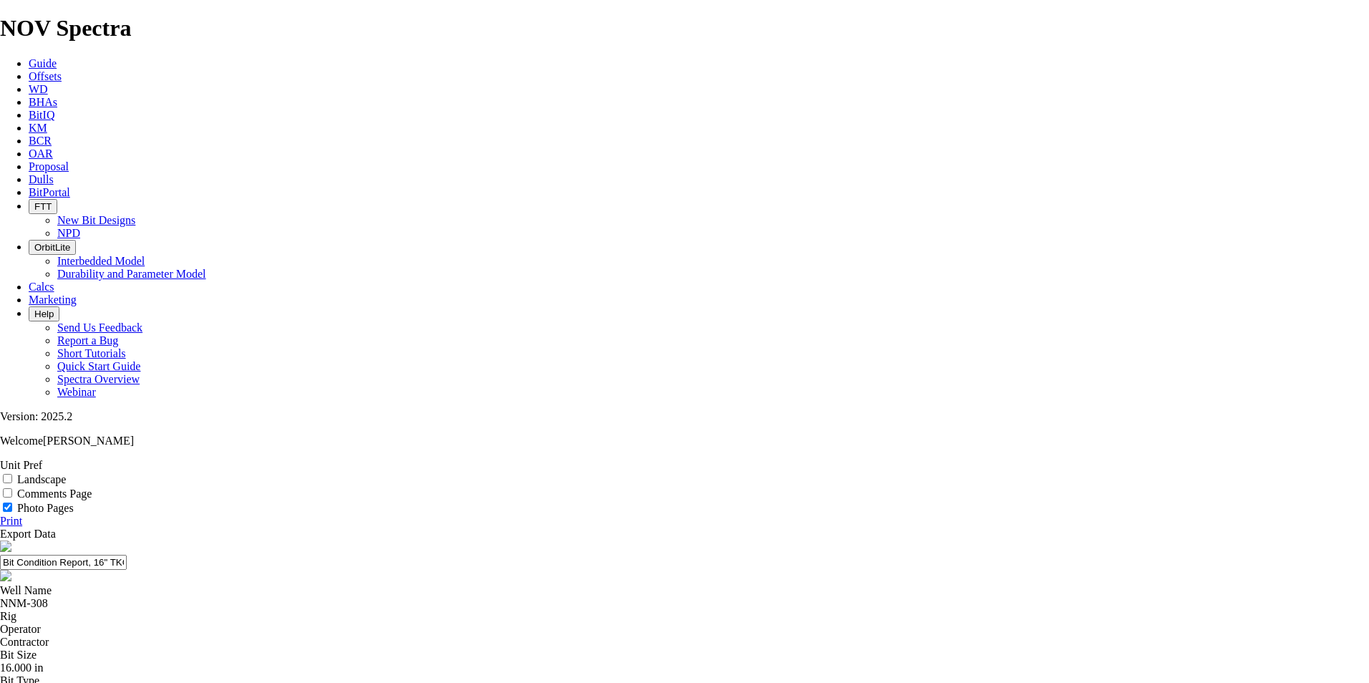
type input "f"
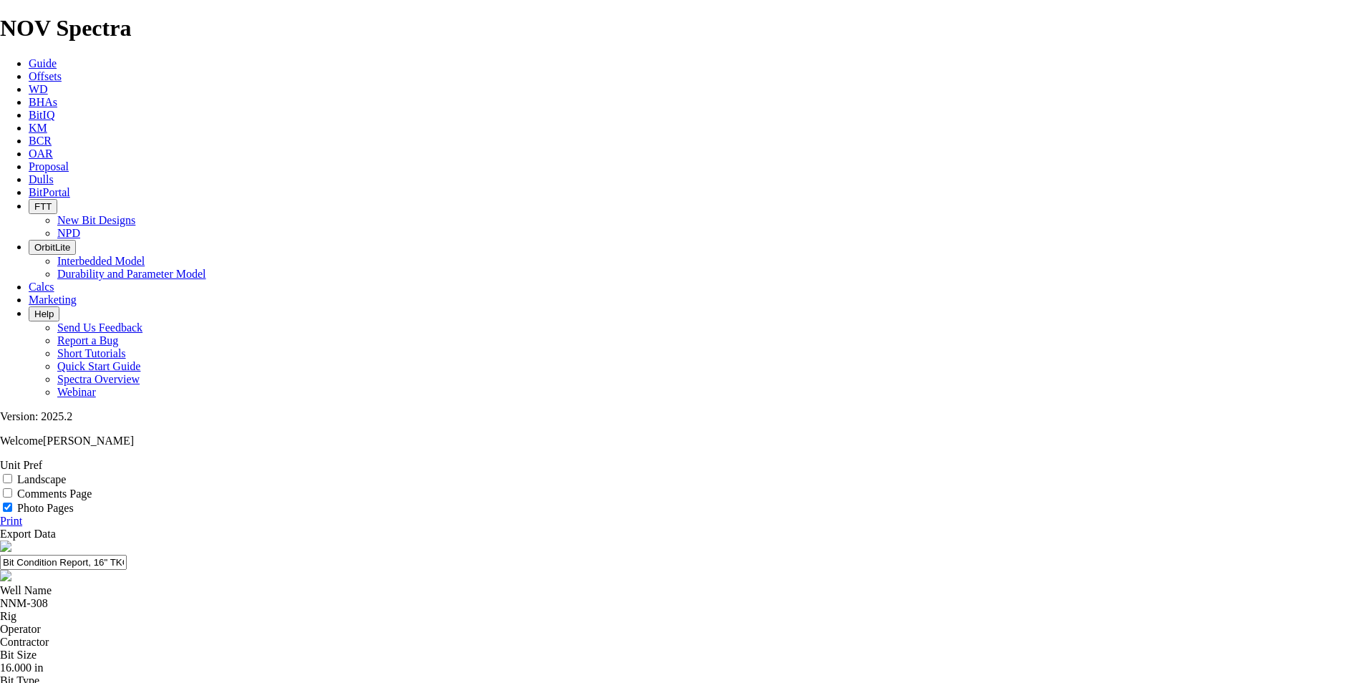
scroll to position [1305, 0]
type input "Face View, TKC69"
type input "TOP View, TKC69"
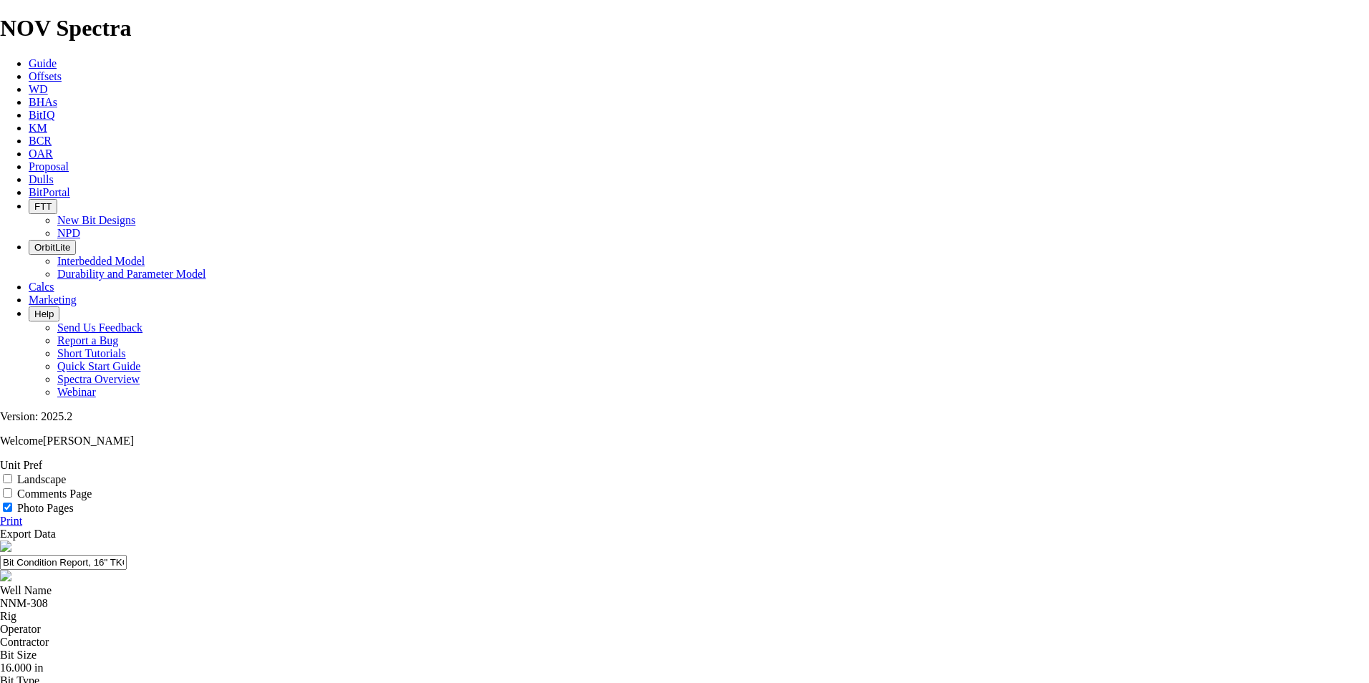
scroll to position [732, 0]
type input "Face View, 16" TKC69"
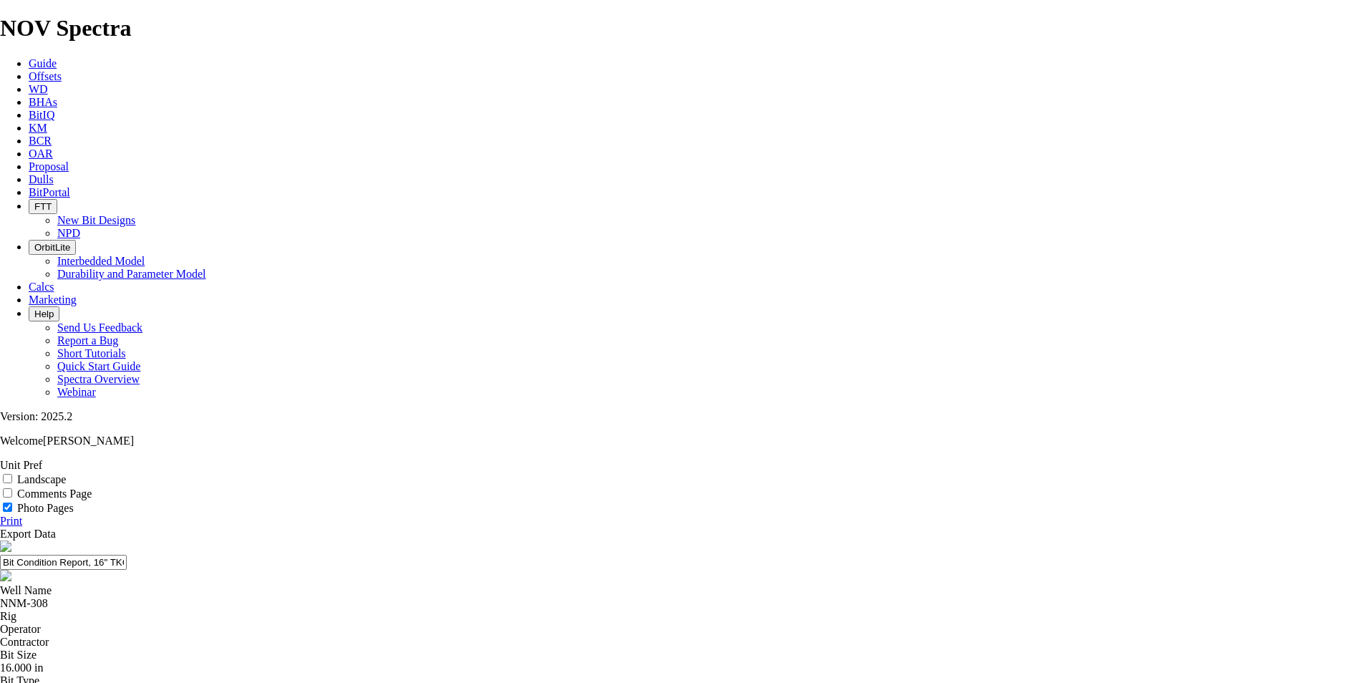
type input "TOP View, 16" TKC69"
type input "Blade 1, 16" TKC69"
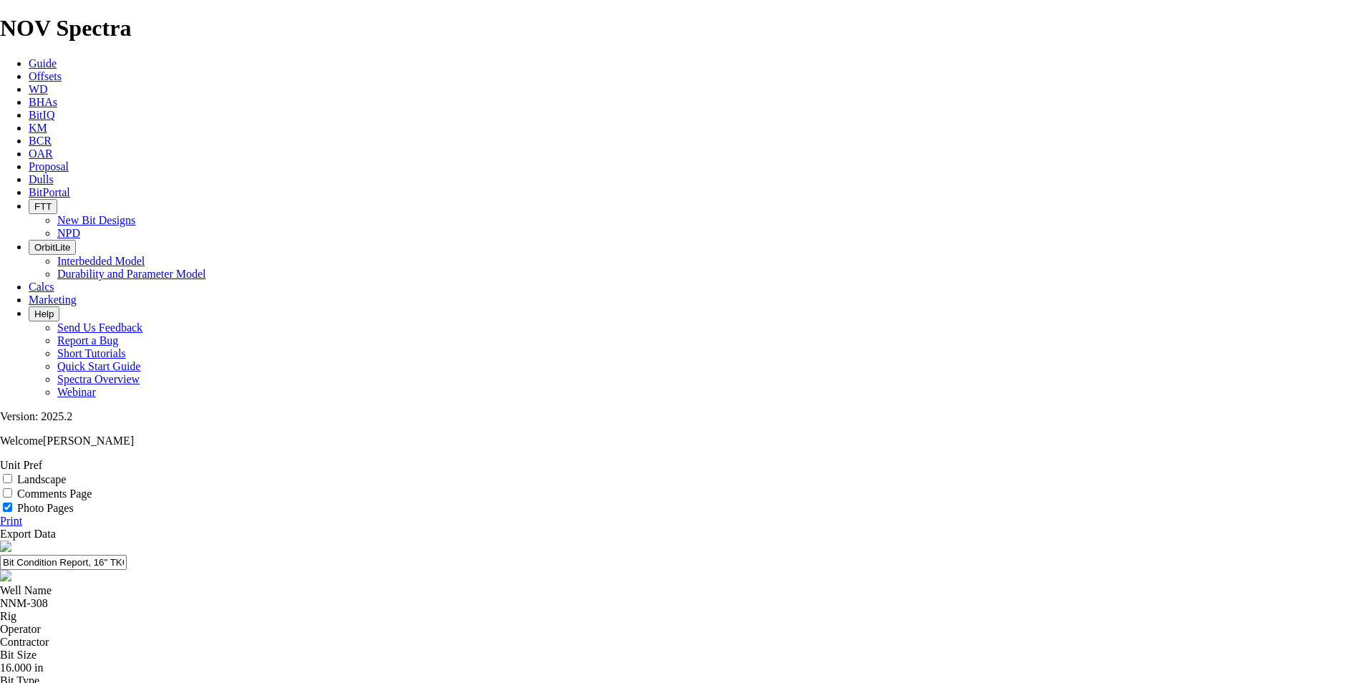
type input "Blade 2, 16" TKC69"
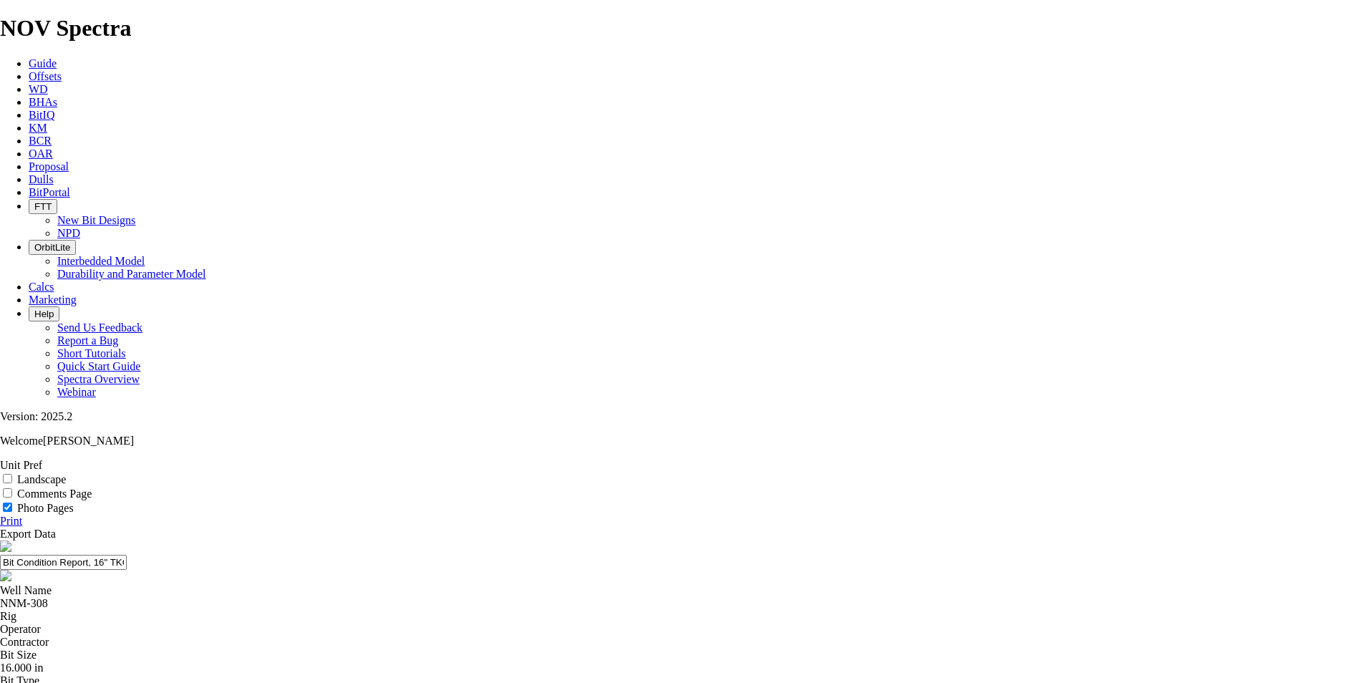
type input "Blade 3, 16" TKC69"
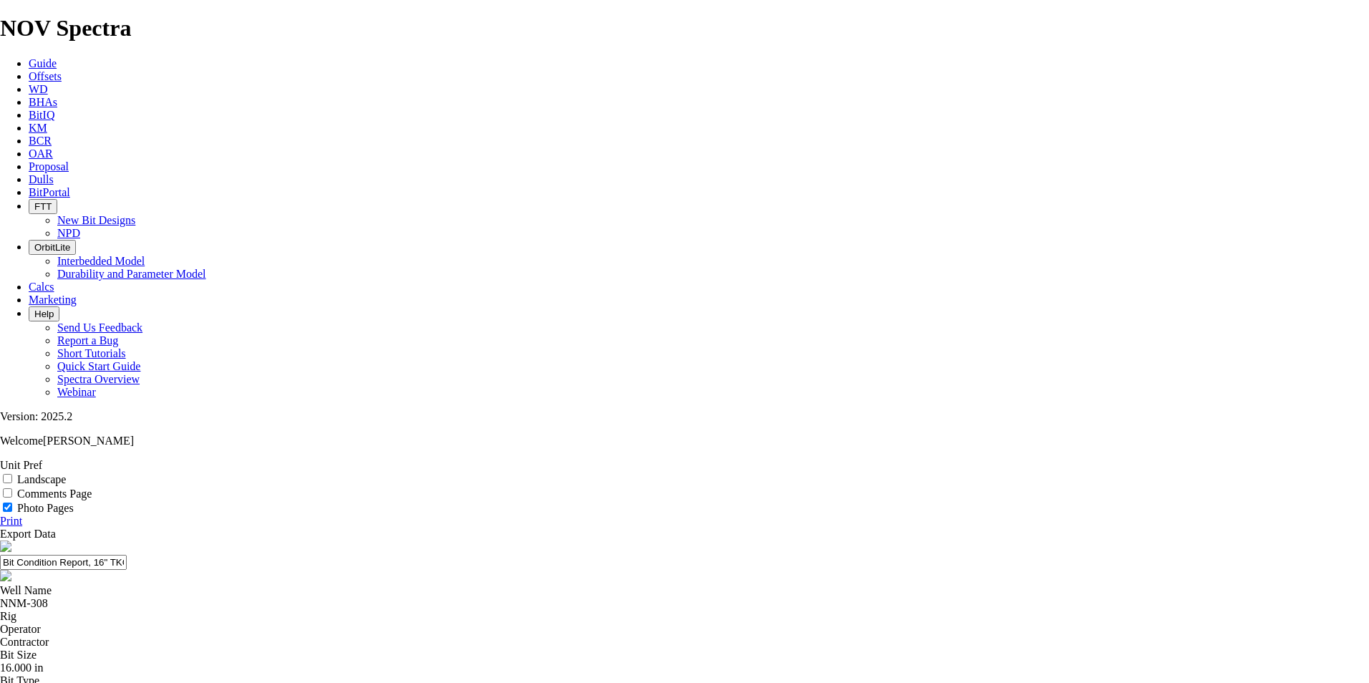
type input "Blade 4, 16" TKC69"
type input "Blade 5, 16" TKC69"
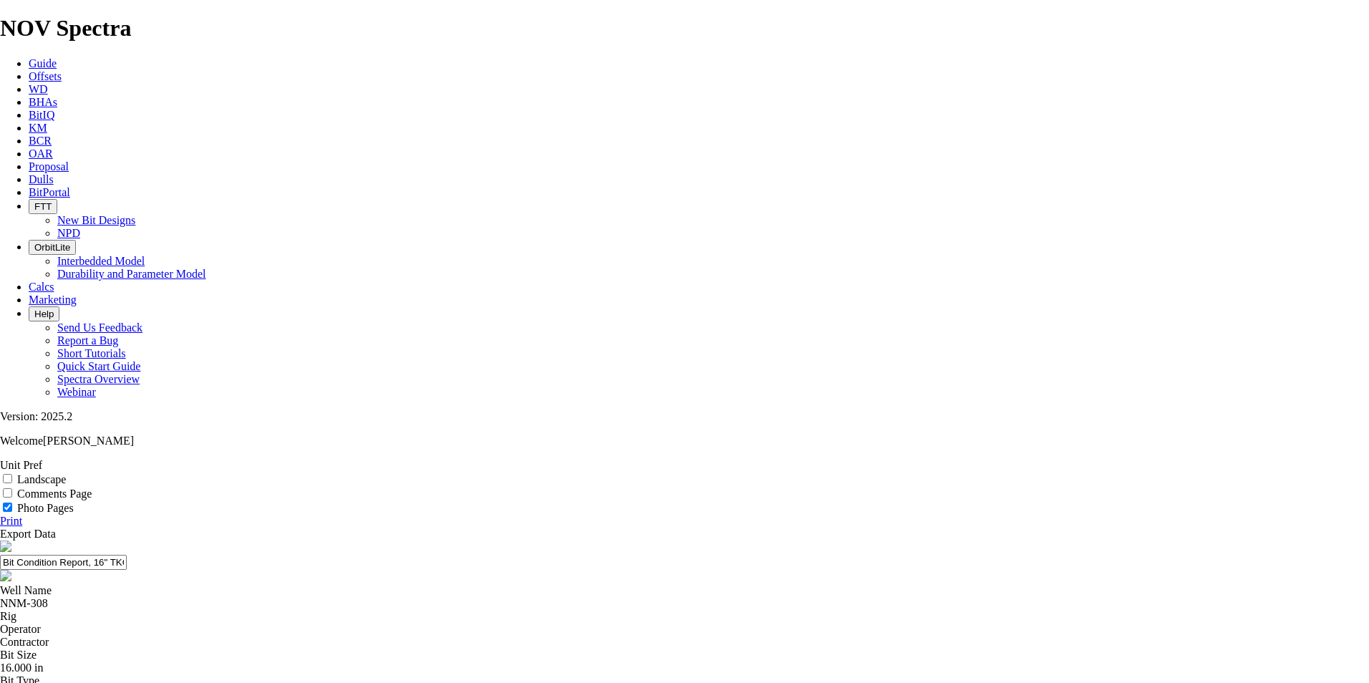
type input "Blade 6, 16" TKC69"
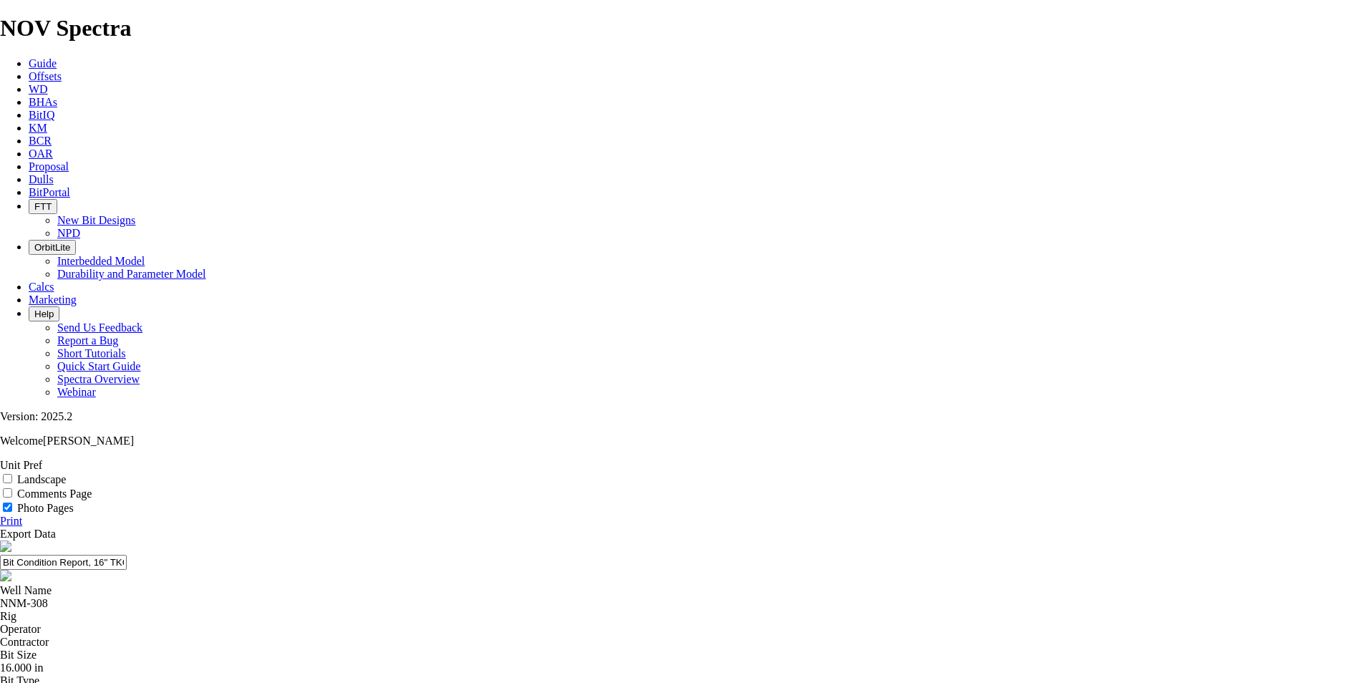
scroll to position [0, 0]
click at [56, 528] on link "Export Data" at bounding box center [28, 534] width 56 height 12
click at [22, 515] on link "Print" at bounding box center [11, 521] width 22 height 12
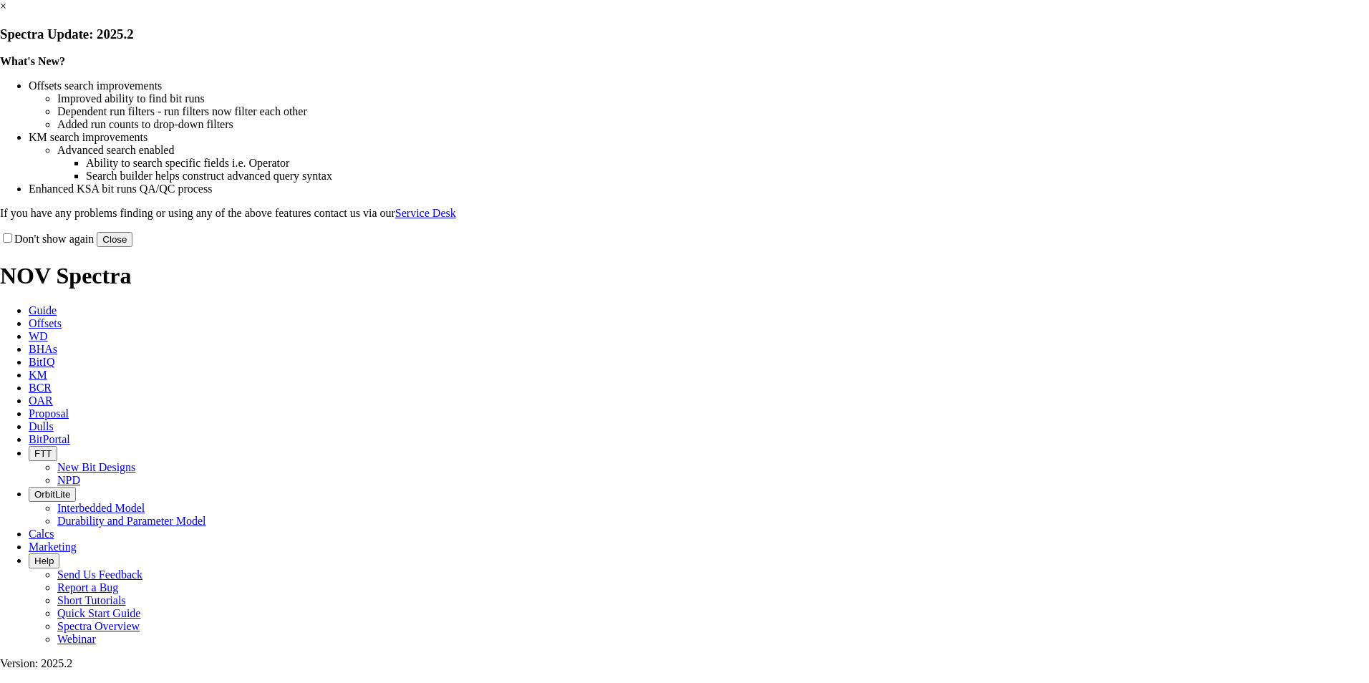
click at [132, 247] on button "Close" at bounding box center [115, 239] width 36 height 15
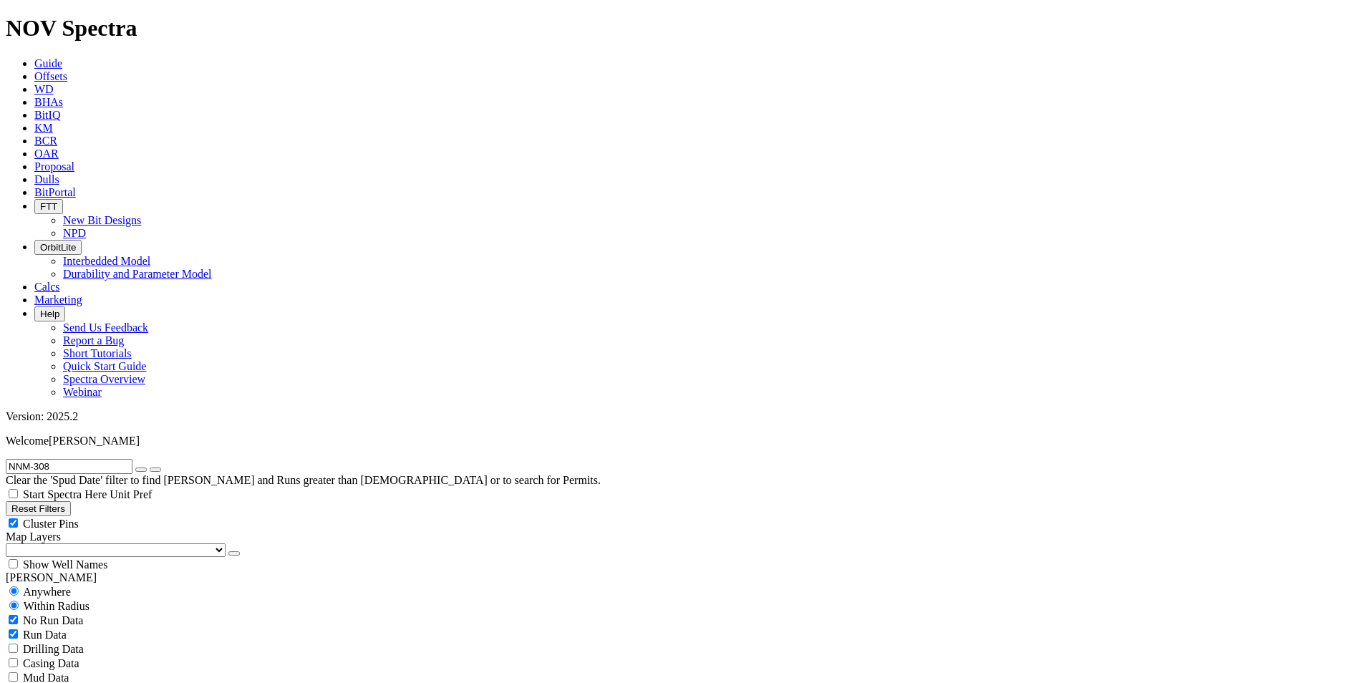
radio input "false"
radio input "true"
